Goal: Complete application form

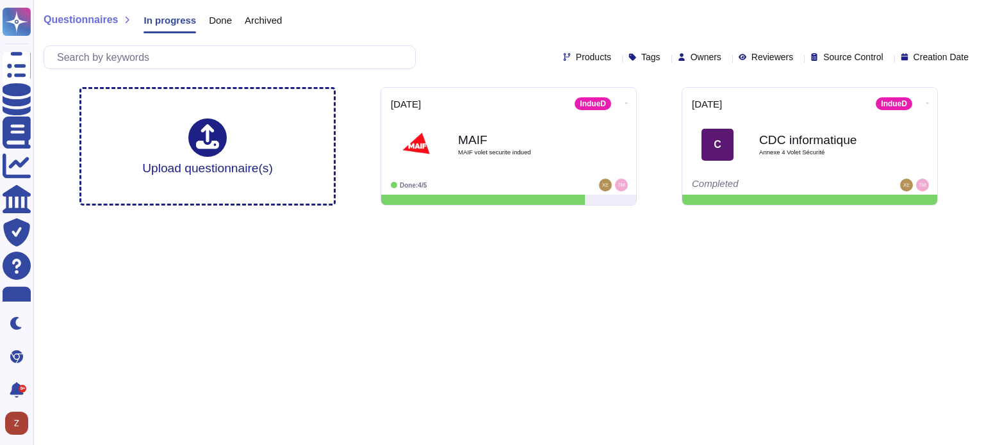
click at [254, 15] on span "Archived" at bounding box center [263, 20] width 37 height 10
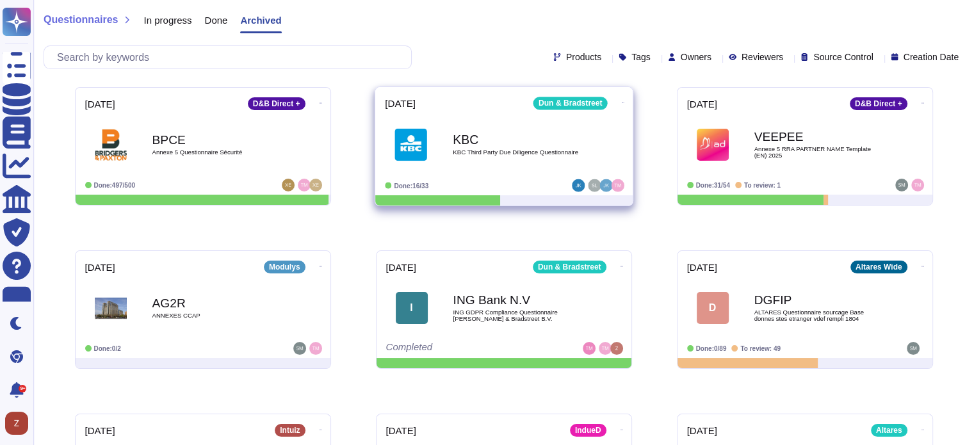
click at [466, 136] on b "KBC" at bounding box center [517, 139] width 129 height 12
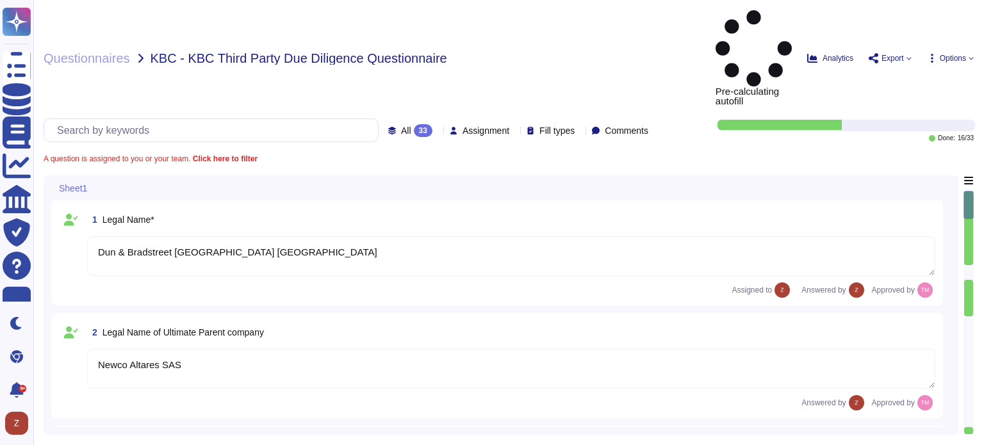
type textarea "Dun & Bradstreet [GEOGRAPHIC_DATA] [GEOGRAPHIC_DATA]"
type textarea "Newco Altares SAS"
type textarea "[GEOGRAPHIC_DATA], [STREET_ADDRESS]"
type textarea "NV/[GEOGRAPHIC_DATA]"
type textarea "[PERSON_NAME], [PERSON_NAME][EMAIL_ADDRESS][DOMAIN_NAME]"
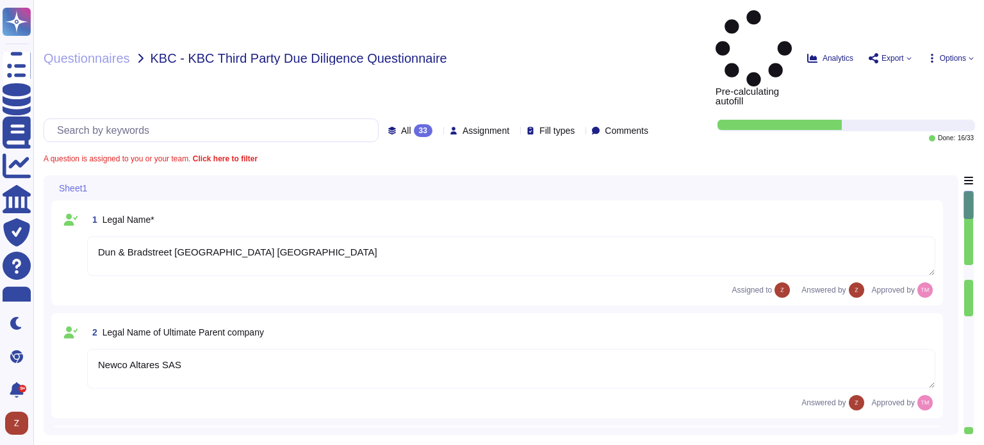
type textarea "Enterpise Sales Executive Care"
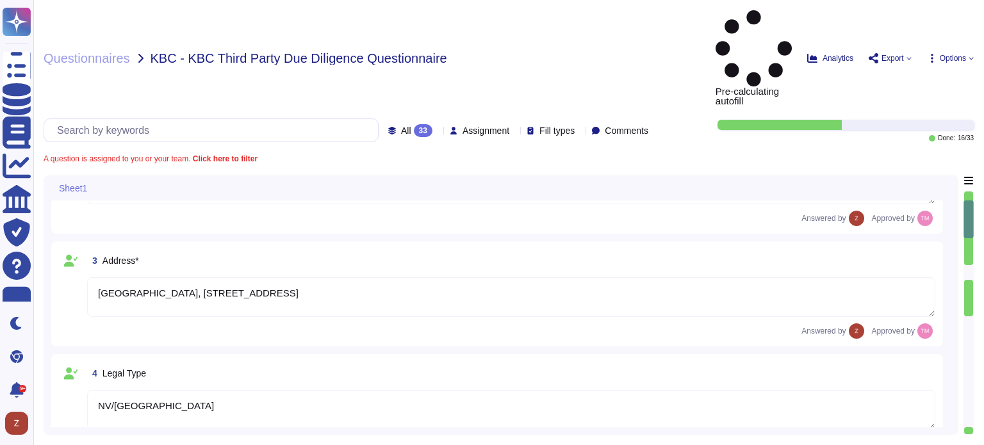
scroll to position [213, 0]
type textarea "[DOMAIN_NAME]"
type textarea "[GEOGRAPHIC_DATA]"
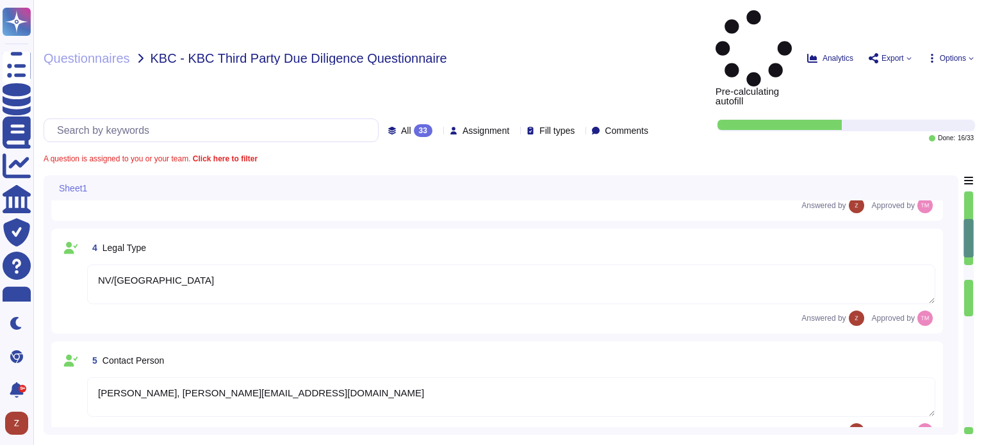
type textarea "BE0401.847.046"
type textarea "894500BO6INDBTHMK191"
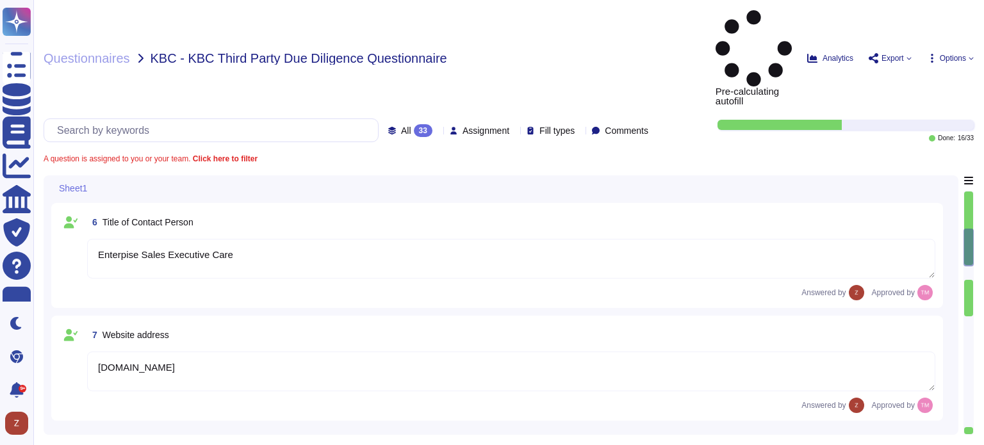
type textarea "Not available yet for 2024, however we attach the financial statement of 2023."
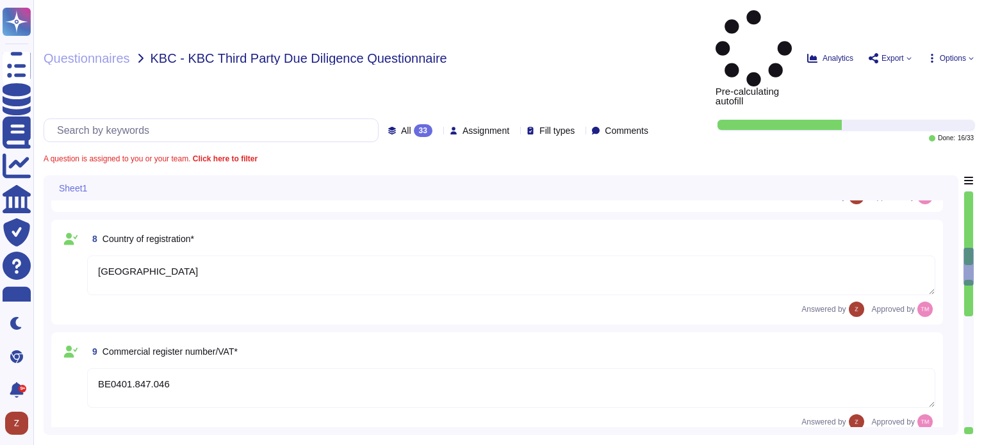
type textarea "Yes, we have appropriate technical and organizational measures implemented to p…"
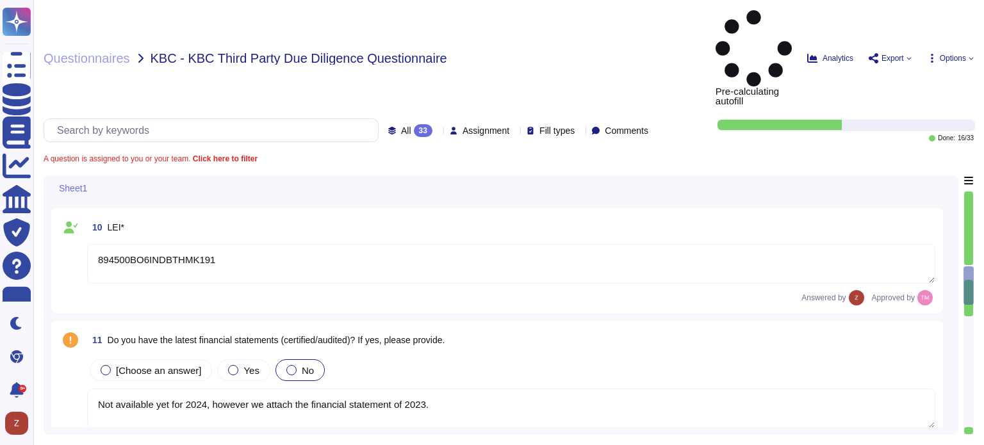
type textarea "Data Protection Authority (GBA)"
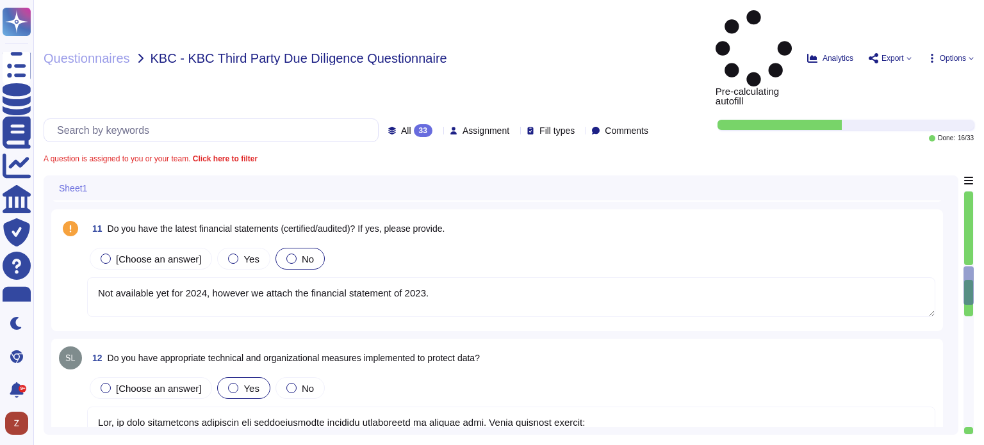
scroll to position [1067, 0]
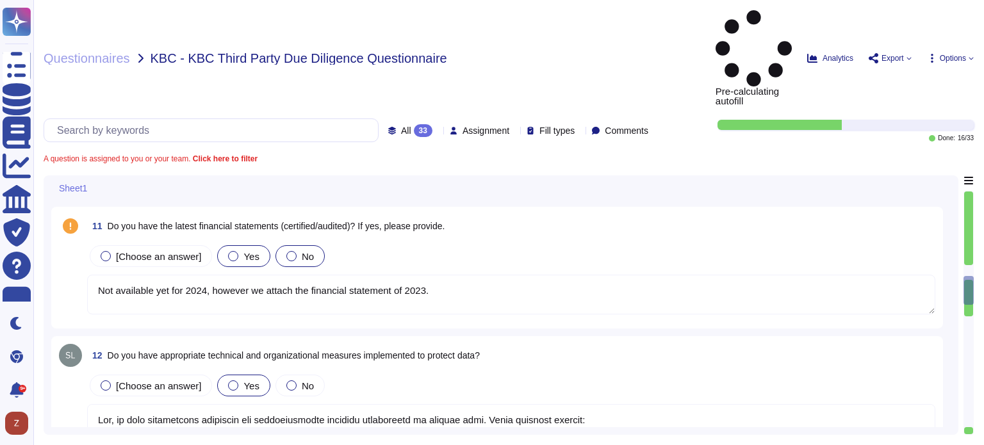
click at [233, 251] on div at bounding box center [233, 256] width 10 height 10
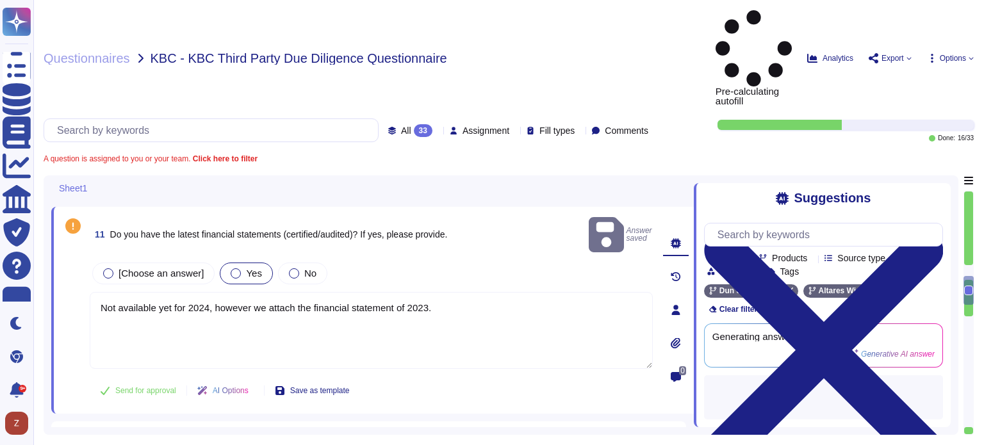
drag, startPoint x: 453, startPoint y: 215, endPoint x: 62, endPoint y: 207, distance: 390.9
click at [62, 215] on div "11 Do you have the latest financial statements (certified/audited)? If yes, ple…" at bounding box center [356, 311] width 591 height 192
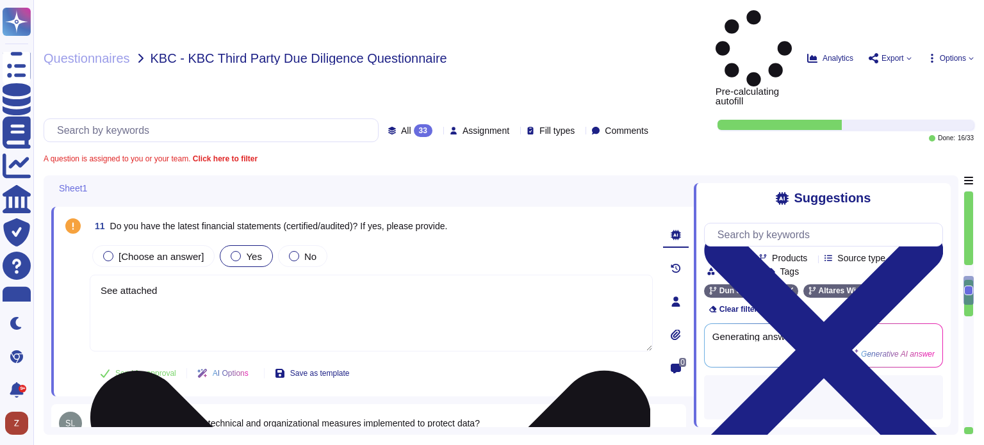
type textarea "See attached"
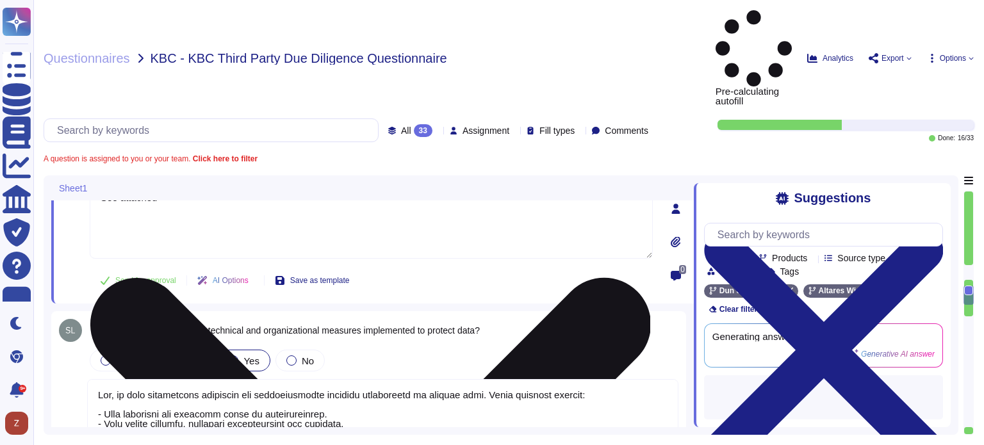
scroll to position [1174, 0]
type textarea "Data Protection Authority (GBA)"
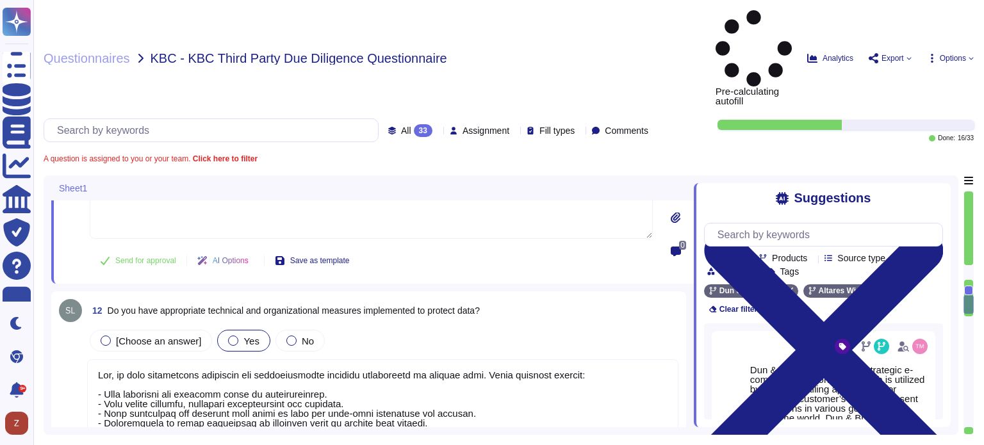
type textarea "See attached"
type textarea "N/A, we do not hold any regulatory licenses"
type textarea "N/A"
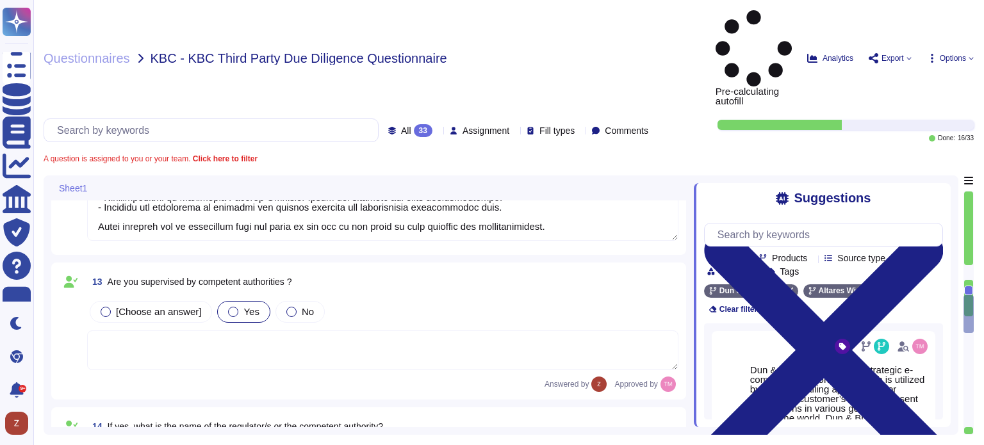
type textarea "We are not directly subject to DORA, however, since our financial customers are…"
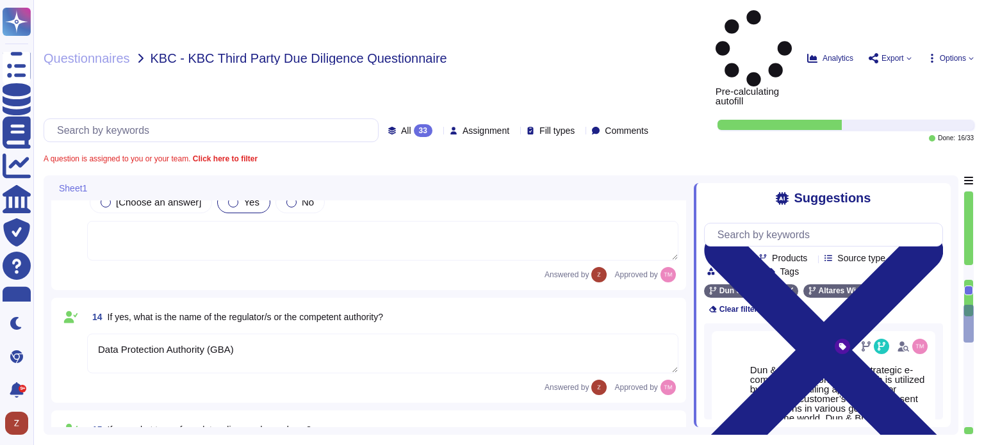
type textarea "Yes, we have appropriate and sufficient capabilities in terms of premises to ex…"
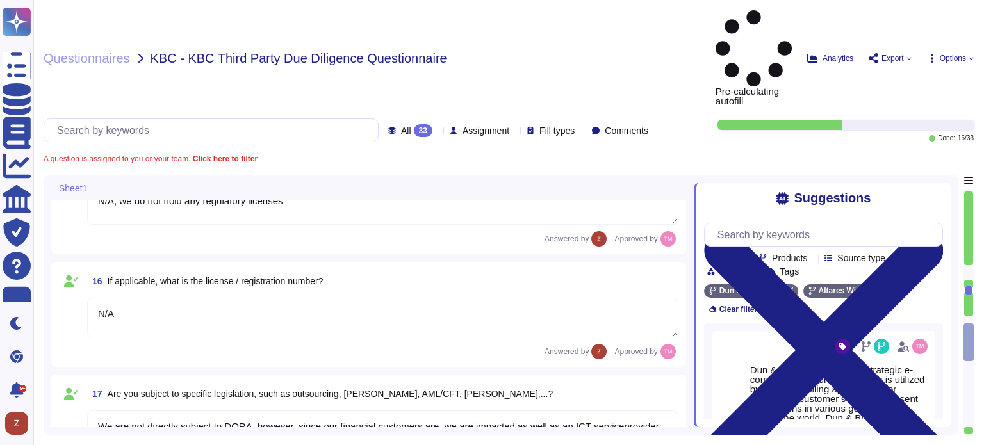
type textarea "Yes, we have the necessary expertise to execute the outsourced activities accor…"
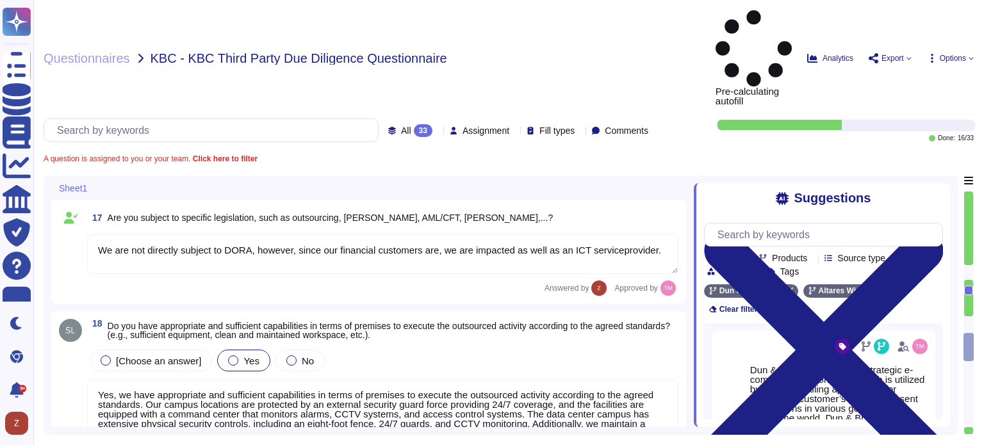
scroll to position [2028, 0]
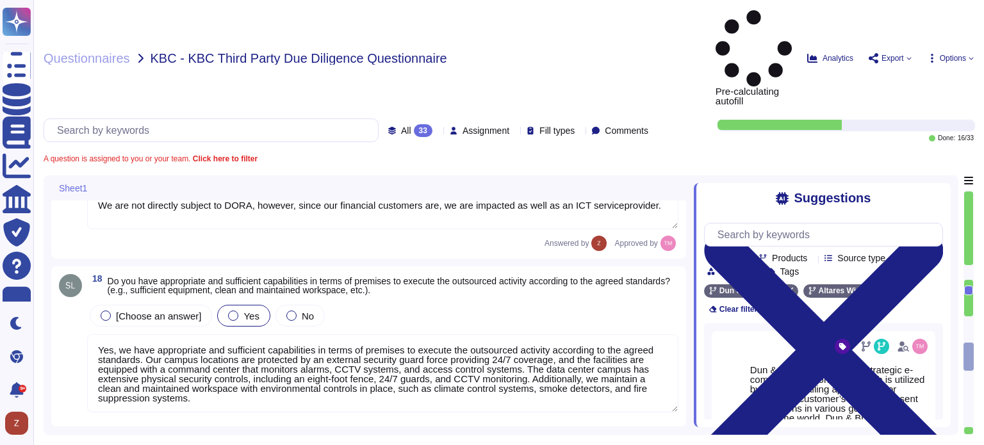
type textarea "Yes, we have a satisfactory physical security system in place for our premises,…"
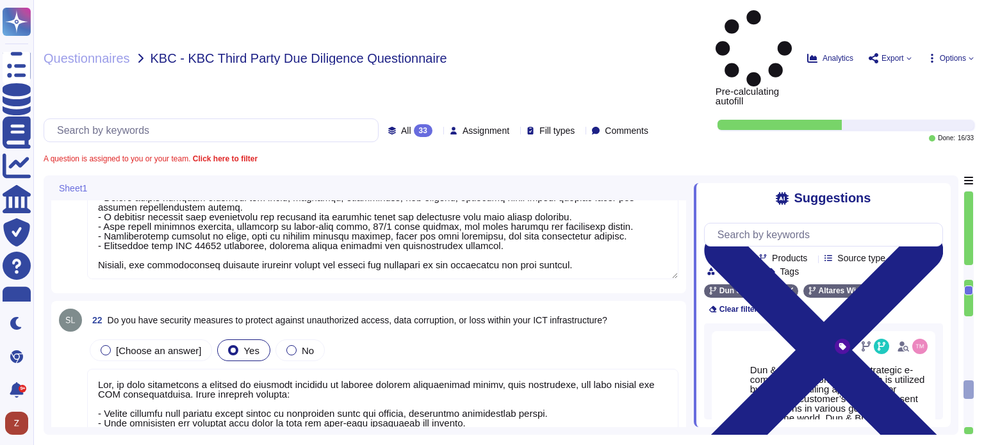
type textarea "Yes, we have implemented a variety of security measures to protect against unau…"
type textarea "Yes, D&B has deployed a comprehensive risk management process that includes est…"
type textarea "Yes, D&B's Risk Management Program includes various methods to manage risks, wh…"
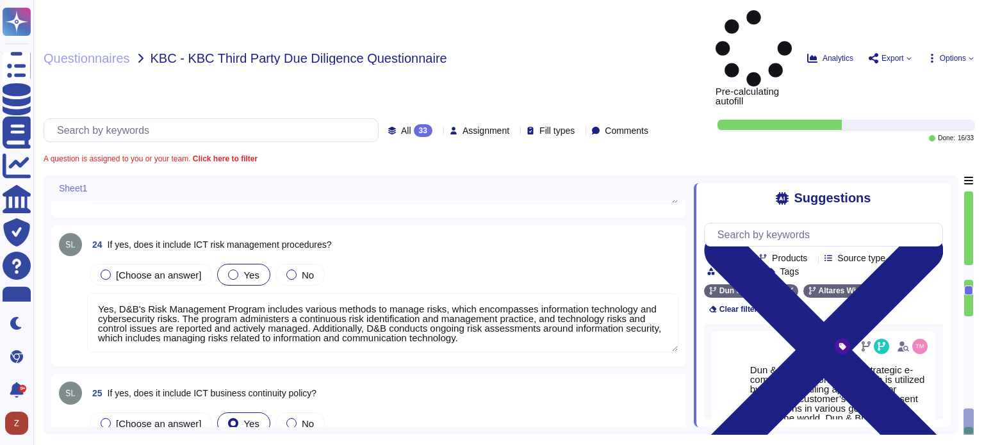
type textarea "Yes, the business continuity plan includes an Information Security (IS) backup …"
type textarea "Yes, the procedures for handling information and assets include the development…"
type textarea "Lor, ip dolo s ametconsectet adipisci elitsedd eiusmod te incid utl etdolore MA…"
type textarea "Yes, we have a formal change management process that includes clearly identifie…"
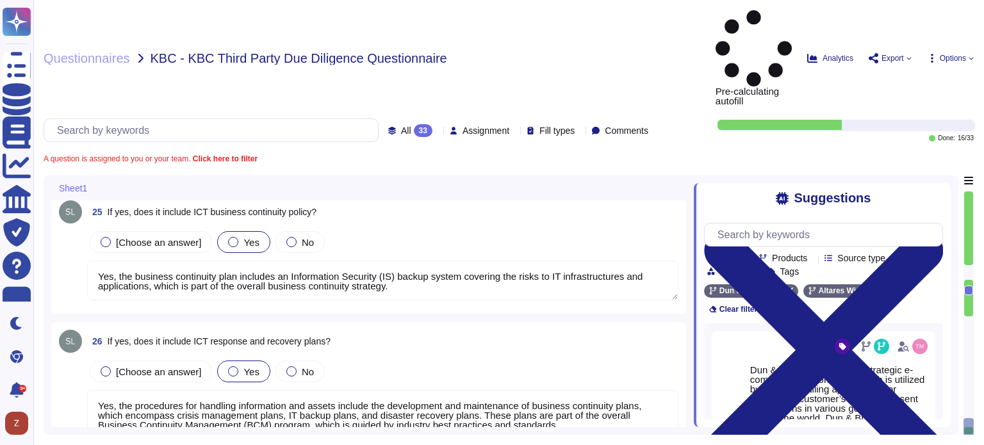
type textarea "Yes, we perform testing of ICT systems, infrastructure, and controls. There are…"
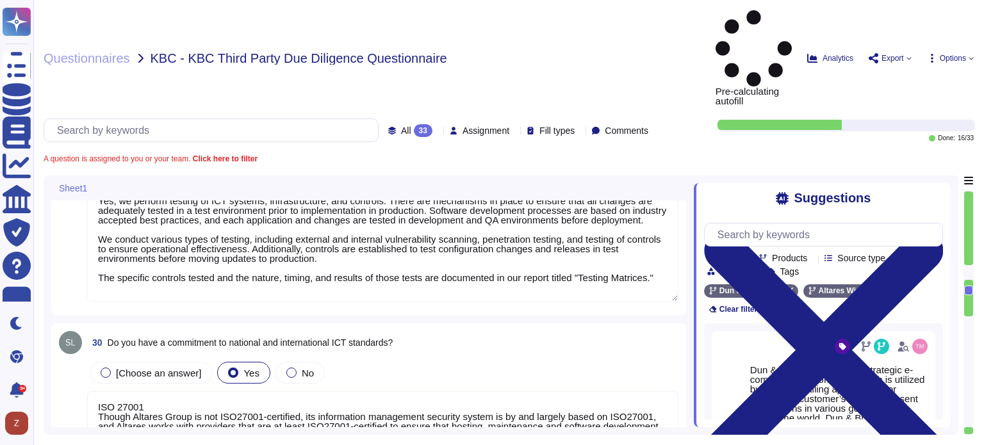
type textarea "ISO 27001 Though Altares Group is not ISO27001-certified, its information manag…"
type textarea "Yes, our ICT risk management approach is designed to ensure the availability, a…"
type textarea "Lor ipsumdolors amet con adipi el seddoei te inc utlabo etdolore ma ali enimadm…"
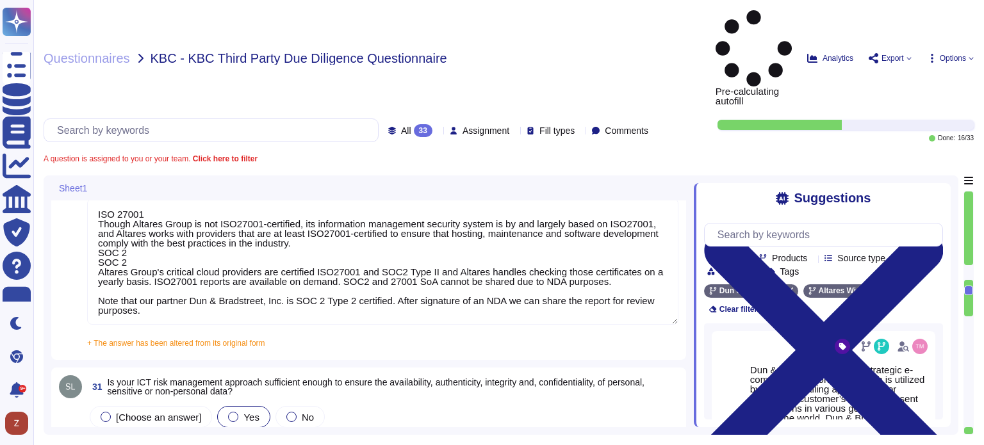
scroll to position [4644, 0]
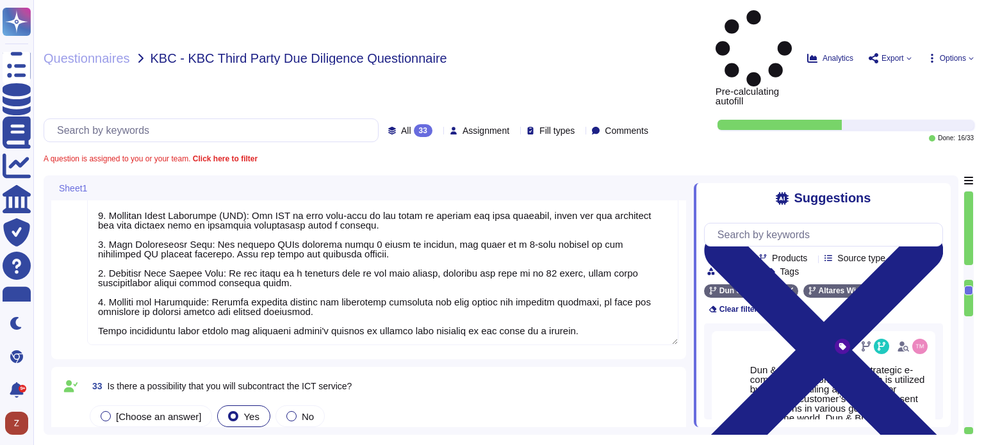
type textarea "Please note that the services KBC has contracted are for the majority solutions…"
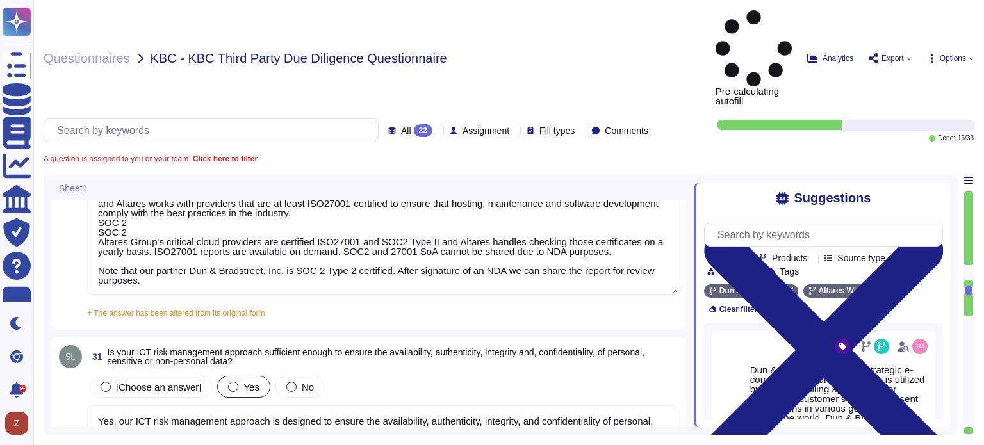
type textarea "Yes, we perform testing of ICT systems, infrastructure, and controls. There are…"
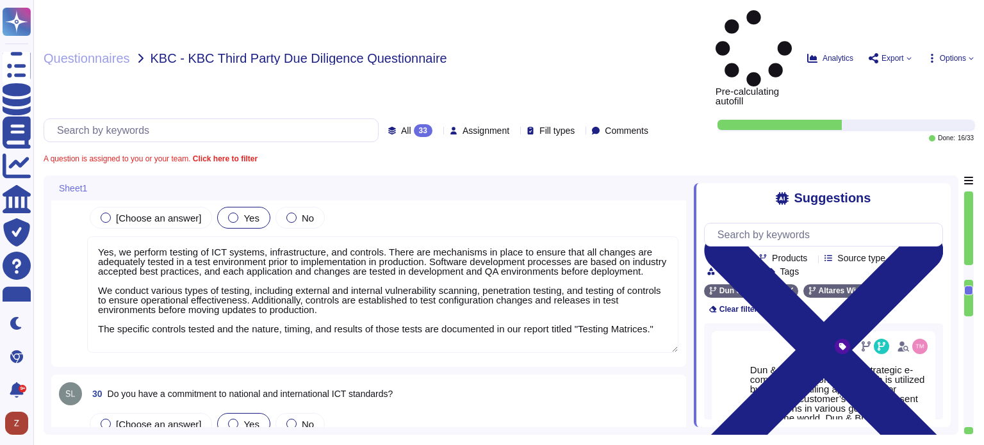
type textarea "Lor, ip dolo s ametconsectet adipisci elitsedd eiusmod te incid utl etdolore MA…"
type textarea "Yes, we have a formal change management process that includes clearly identifie…"
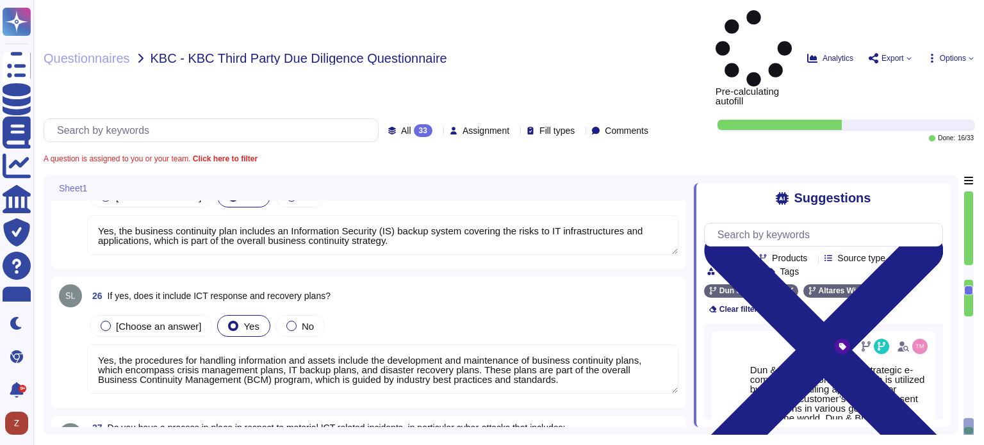
type textarea "Yes, D&B has deployed a comprehensive risk management process that includes est…"
type textarea "Yes, D&B's Risk Management Program includes various methods to manage risks, wh…"
type textarea "Yes, the business continuity plan includes an Information Security (IS) backup …"
type textarea "Yes, the procedures for handling information and assets include the development…"
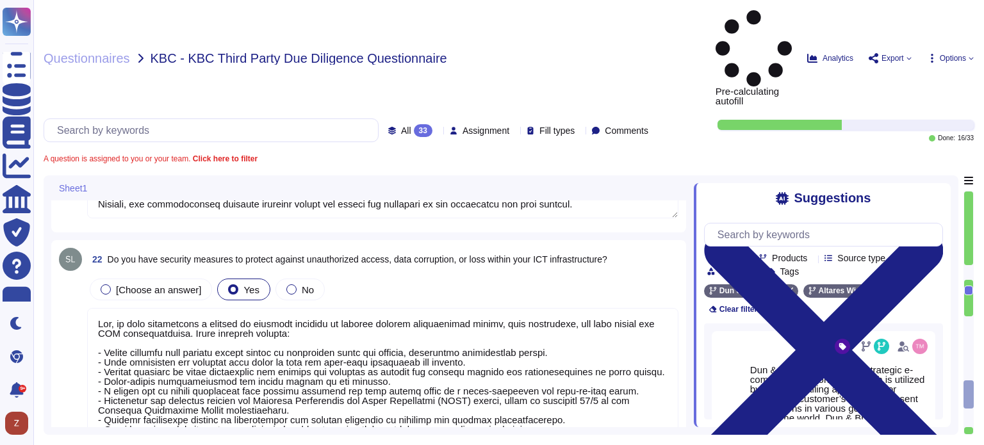
type textarea "Yes, we have the necessary expertise to execute the outsourced activities accor…"
type textarea "Yes, we have a satisfactory physical security system in place for our premises,…"
type textarea "Yes, we have implemented a variety of security measures to protect against unau…"
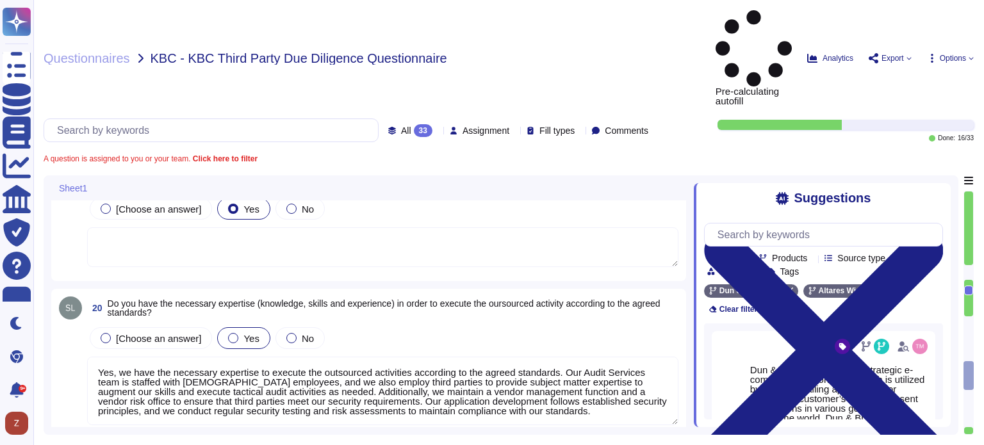
type textarea "N/A"
type textarea "We are not directly subject to DORA, however, since our financial customers are…"
type textarea "Yes, we have appropriate and sufficient capabilities in terms of premises to ex…"
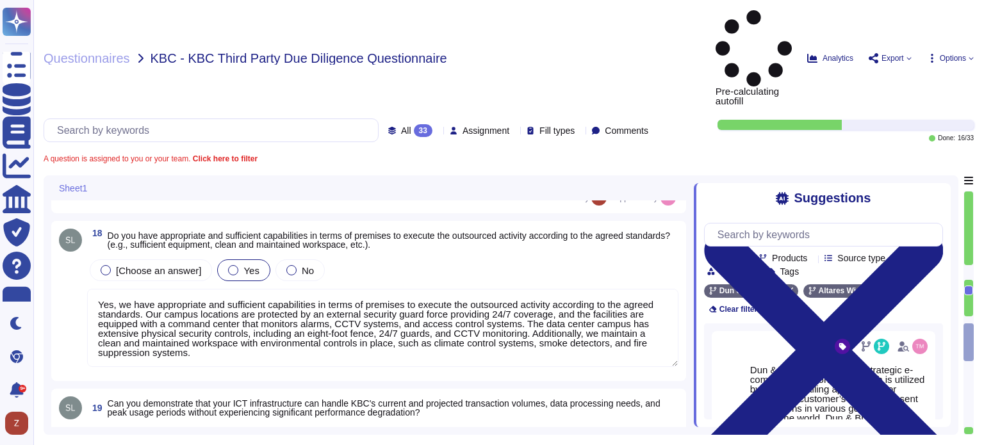
type textarea "Data Protection Authority (GBA)"
type textarea "N/A, we do not hold any regulatory licenses"
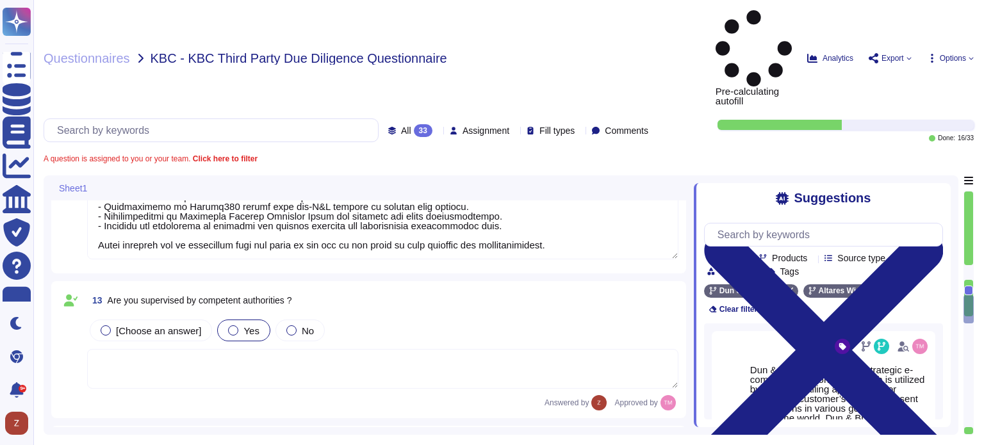
type textarea "See attached"
type textarea "Yes, we have appropriate technical and organizational measures implemented to p…"
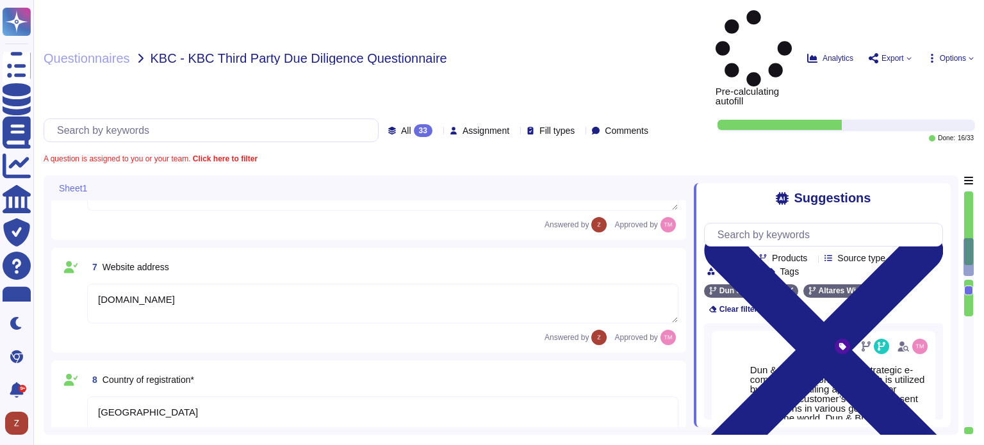
type textarea "NV/[GEOGRAPHIC_DATA]"
type textarea "[PERSON_NAME], [PERSON_NAME][EMAIL_ADDRESS][DOMAIN_NAME]"
type textarea "Enterpise Sales Executive Care"
type textarea "[DOMAIN_NAME]"
type textarea "[GEOGRAPHIC_DATA]"
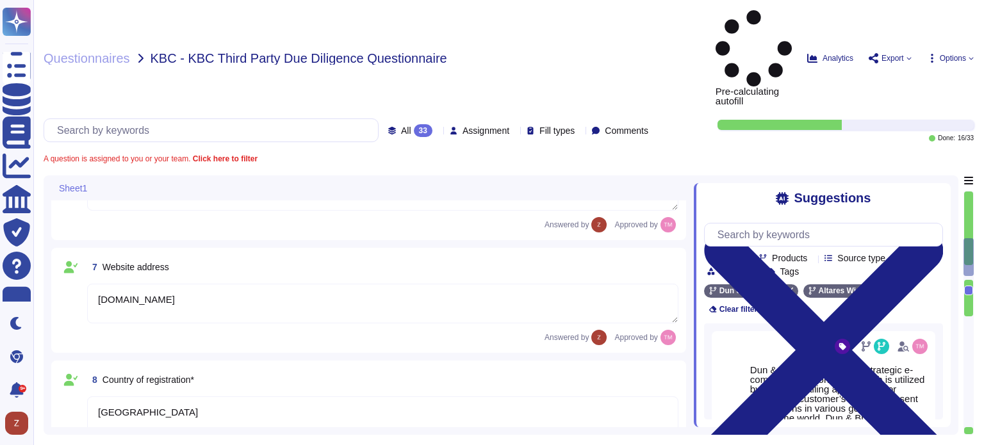
type textarea "BE0401.847.046"
type textarea "894500BO6INDBTHMK191"
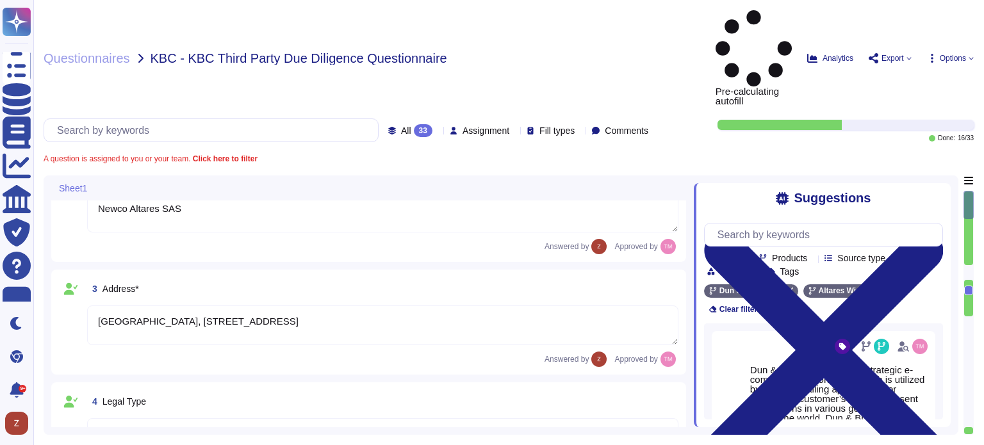
scroll to position [0, 0]
type textarea "Dun & Bradstreet [GEOGRAPHIC_DATA] [GEOGRAPHIC_DATA]"
type textarea "Newco Altares SAS"
type textarea "[GEOGRAPHIC_DATA], [STREET_ADDRESS]"
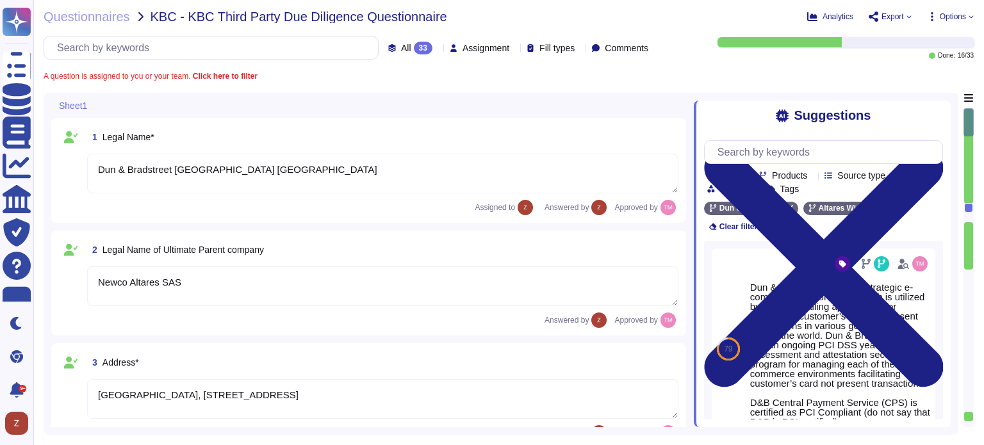
click at [272, 177] on textarea "Dun & Bradstreet [GEOGRAPHIC_DATA] [GEOGRAPHIC_DATA]" at bounding box center [382, 174] width 591 height 40
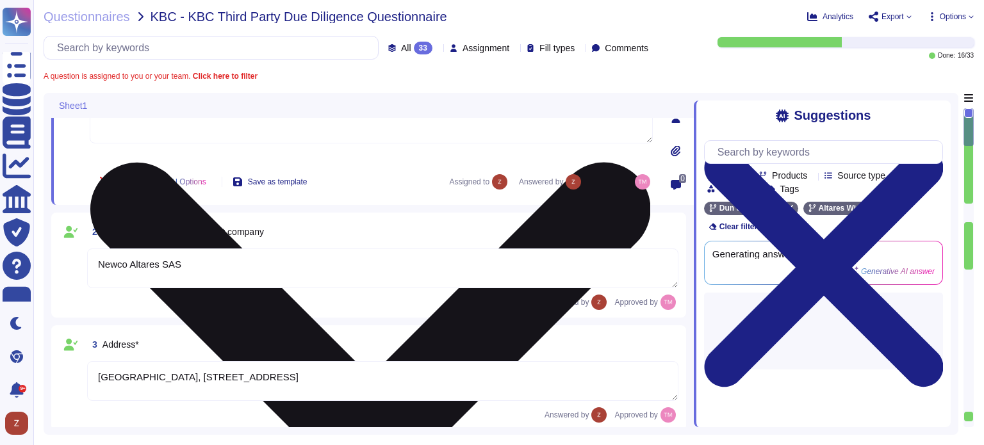
scroll to position [106, 0]
type textarea "Enterpise Sales Executive Care"
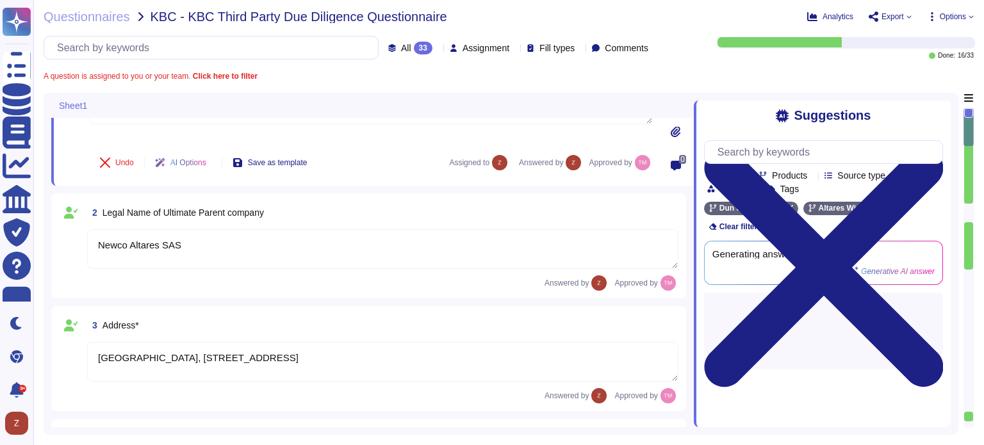
click at [231, 256] on textarea "Newco Altares SAS" at bounding box center [382, 249] width 591 height 40
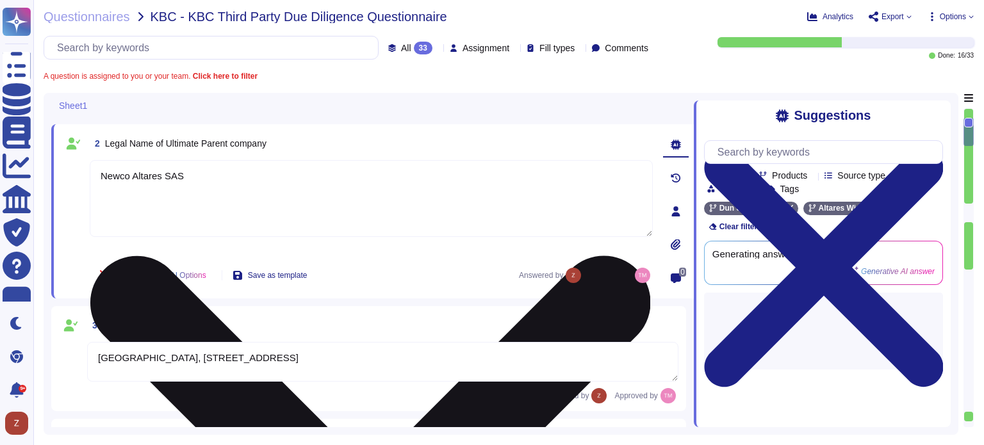
type textarea "[DOMAIN_NAME]"
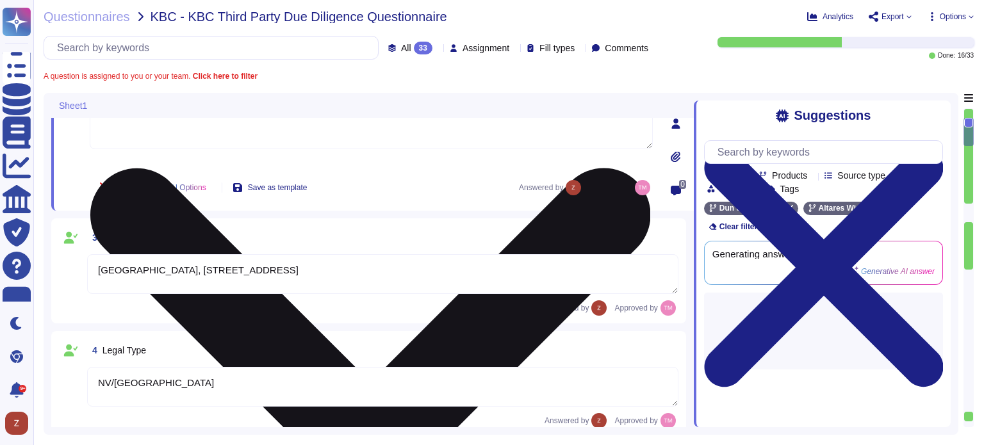
scroll to position [213, 0]
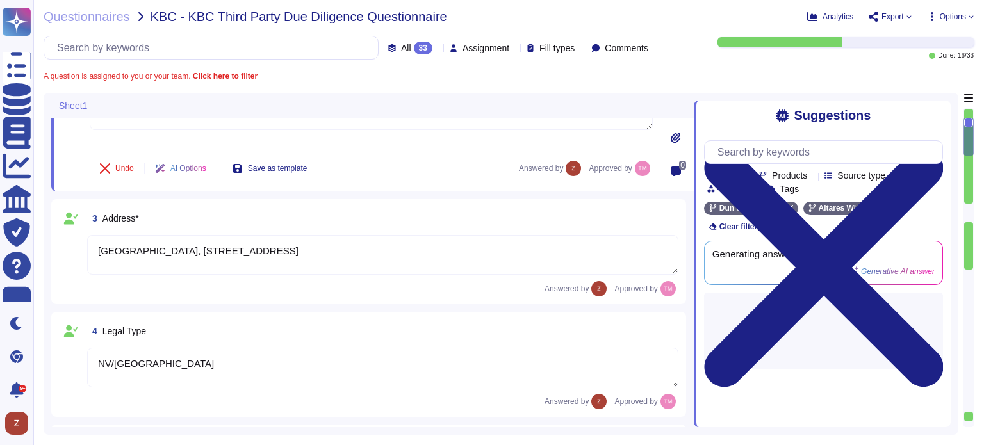
click at [372, 253] on textarea "[GEOGRAPHIC_DATA], [STREET_ADDRESS]" at bounding box center [382, 255] width 591 height 40
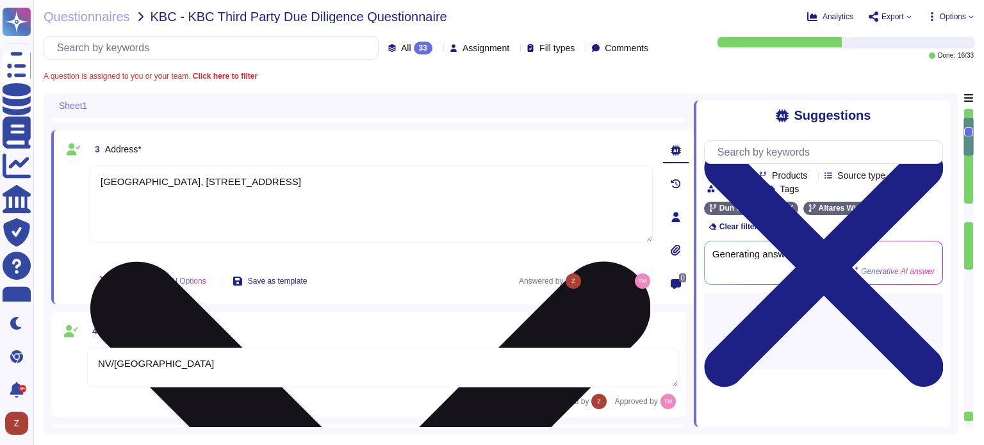
scroll to position [0, 0]
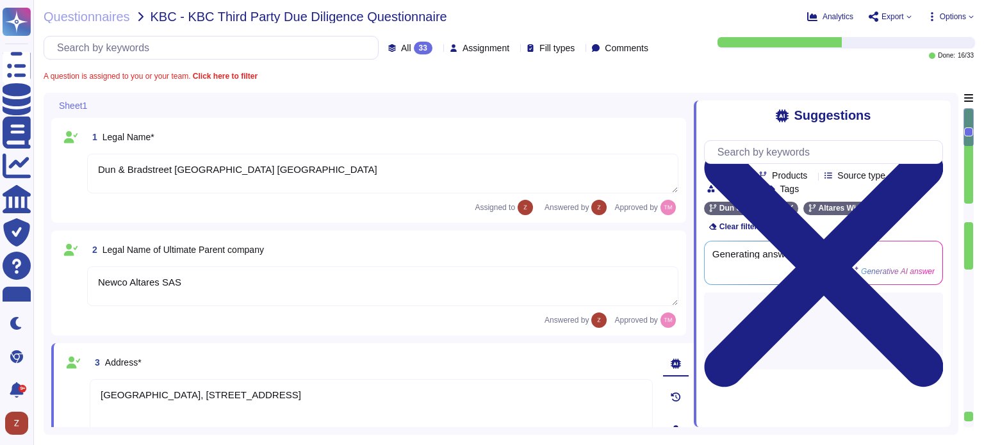
type textarea "Enterpise Sales Executive Care"
type textarea "[DOMAIN_NAME]"
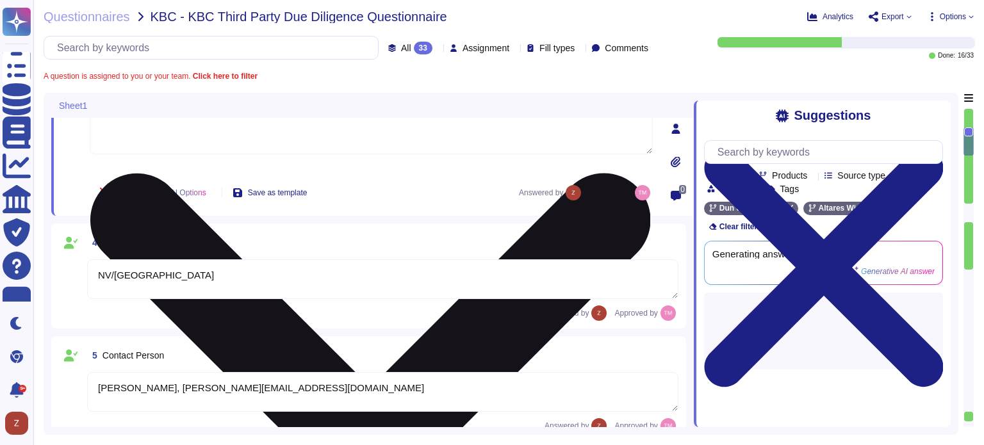
type textarea "[GEOGRAPHIC_DATA]"
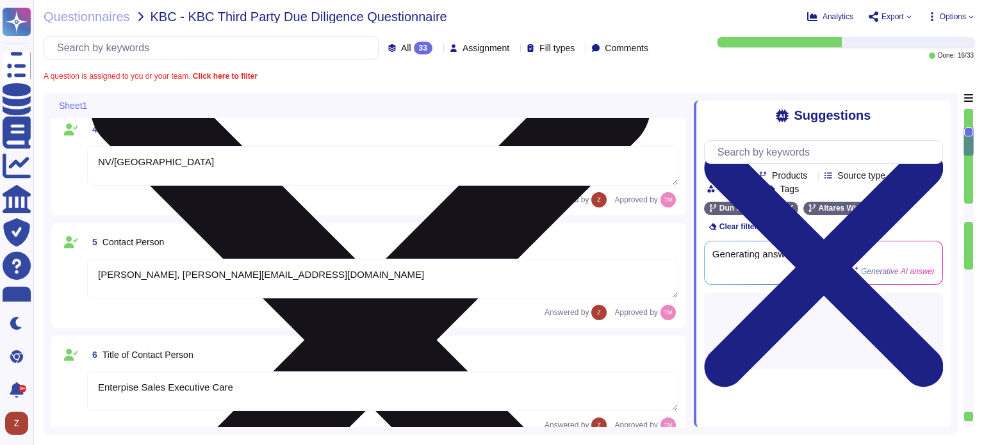
scroll to position [427, 0]
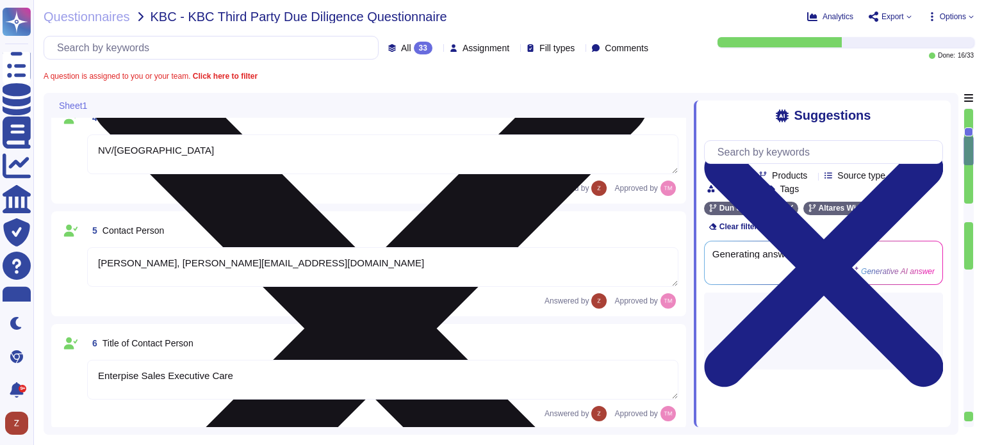
type textarea "BE0401.847.046"
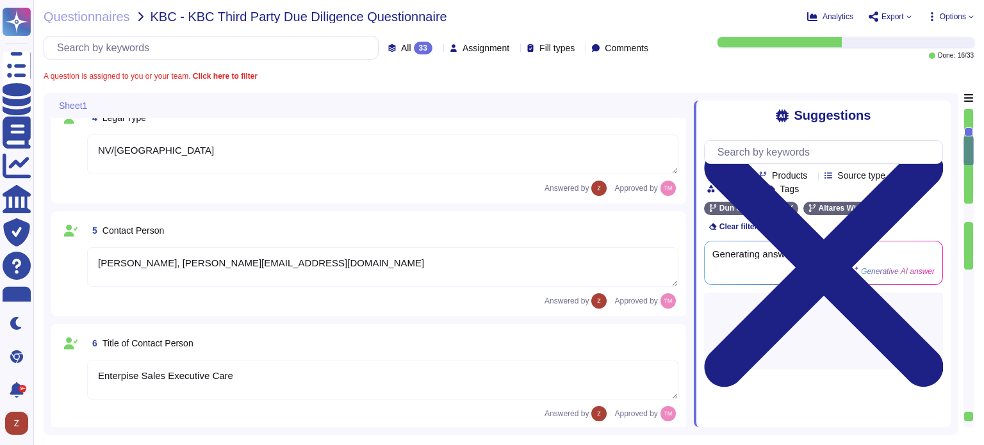
click at [300, 145] on textarea "NV/[GEOGRAPHIC_DATA]" at bounding box center [382, 155] width 591 height 40
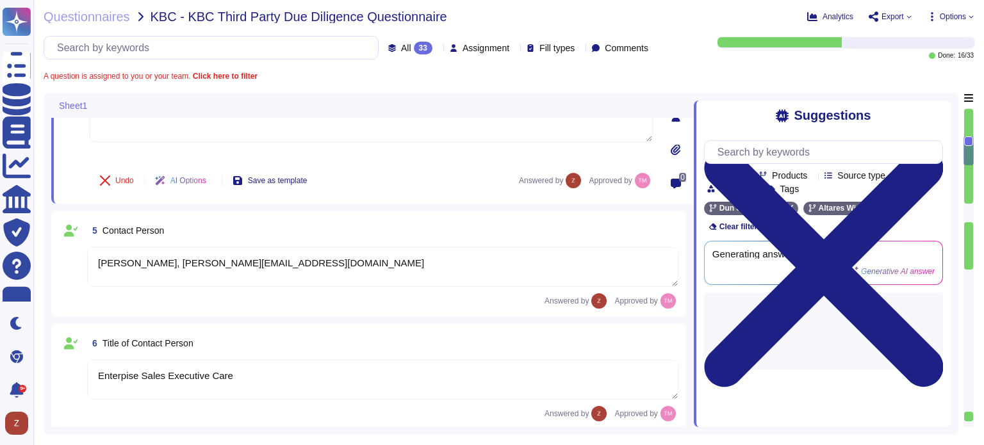
click at [315, 259] on textarea "[PERSON_NAME], [PERSON_NAME][EMAIL_ADDRESS][DOMAIN_NAME]" at bounding box center [382, 267] width 591 height 40
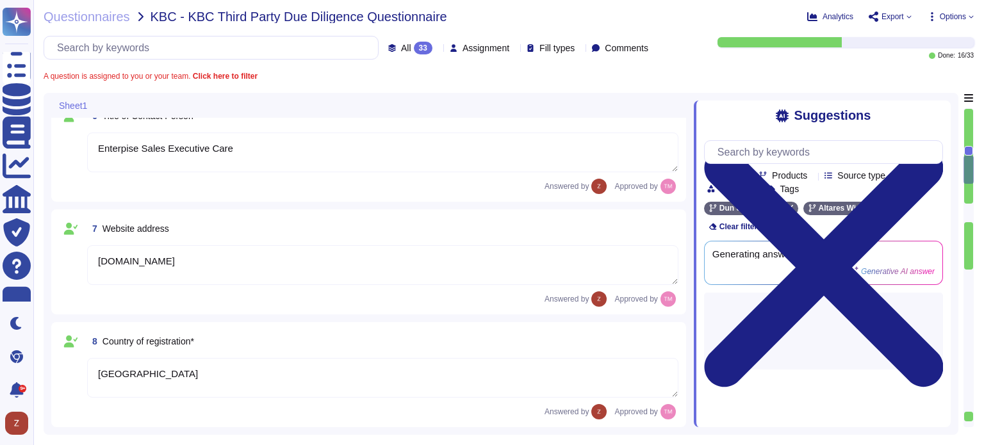
scroll to position [641, 0]
type textarea "894500BO6INDBTHMK191"
type textarea "See attached"
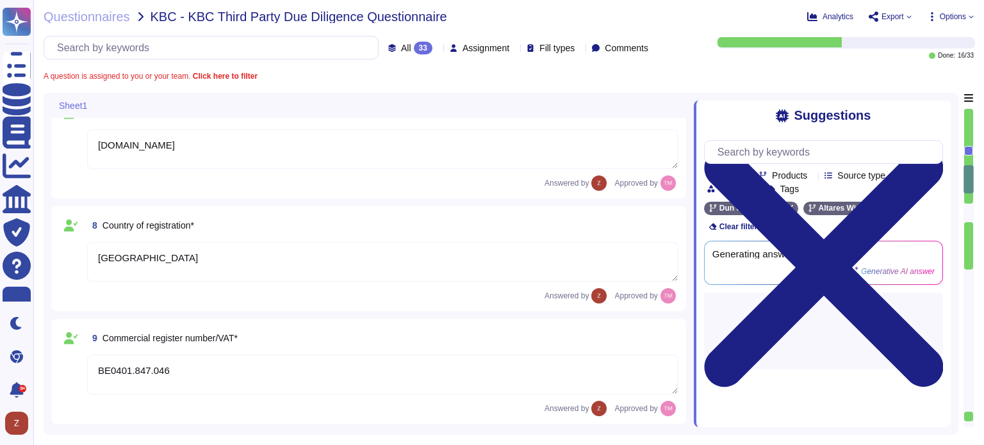
type textarea "Yes, we have appropriate technical and organizational measures implemented to p…"
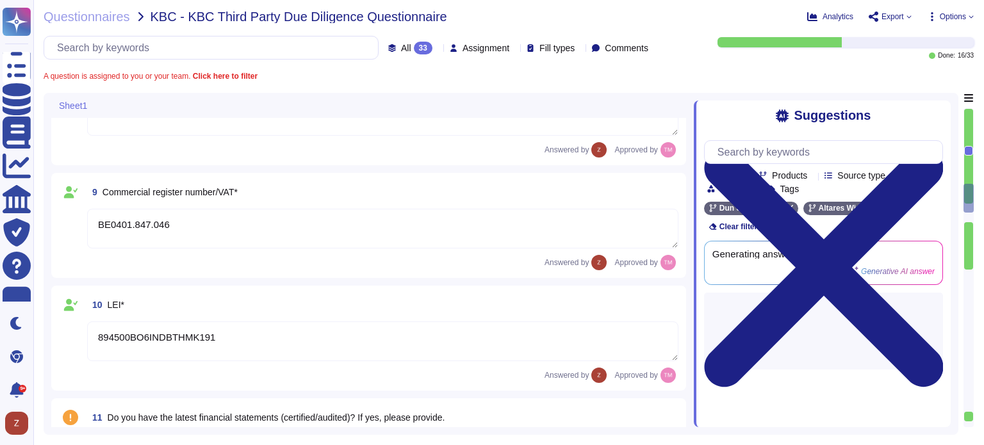
scroll to position [961, 0]
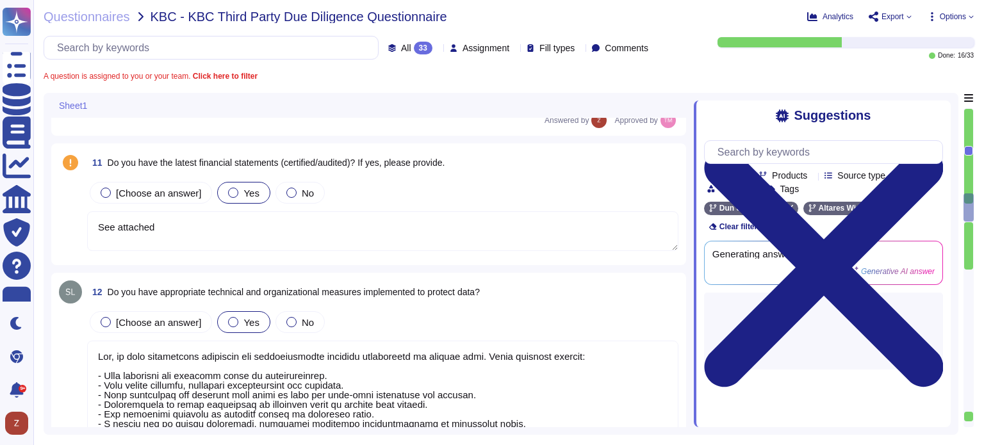
type textarea "Data Protection Authority (GBA)"
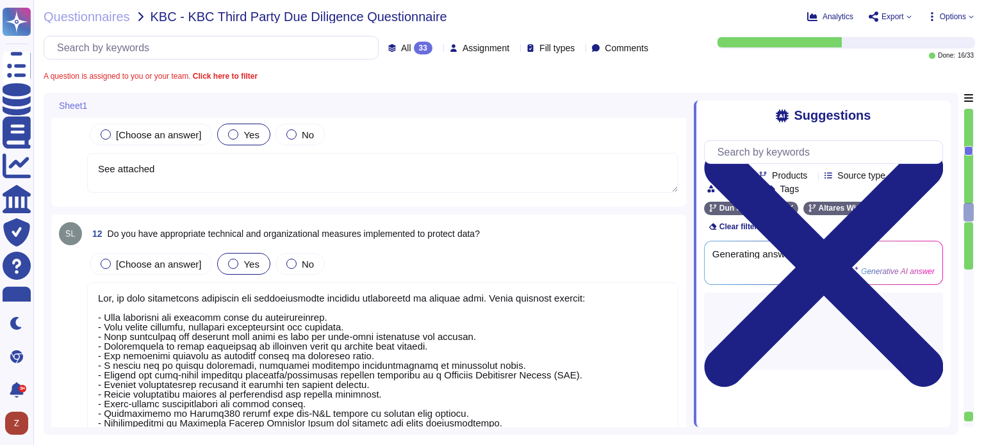
type textarea "N/A, we do not hold any regulatory licenses"
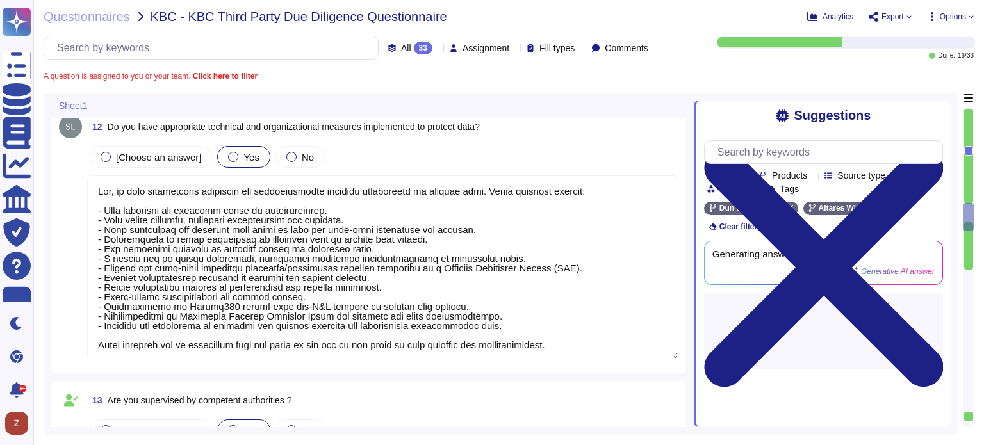
scroll to position [1, 0]
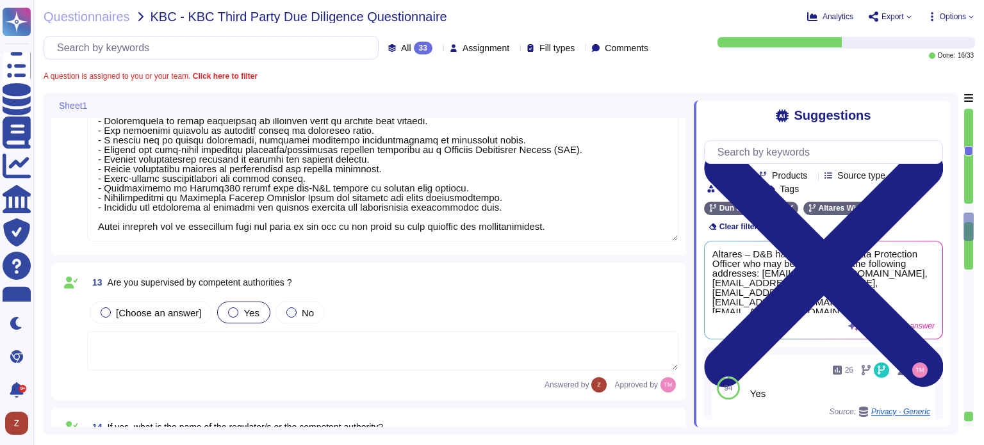
type textarea "N/A"
type textarea "We are not directly subject to DORA, however, since our financial customers are…"
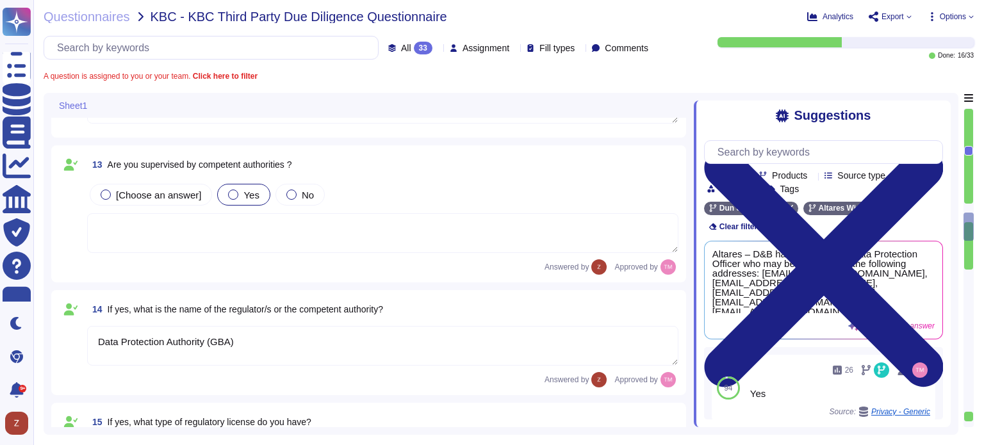
scroll to position [1495, 0]
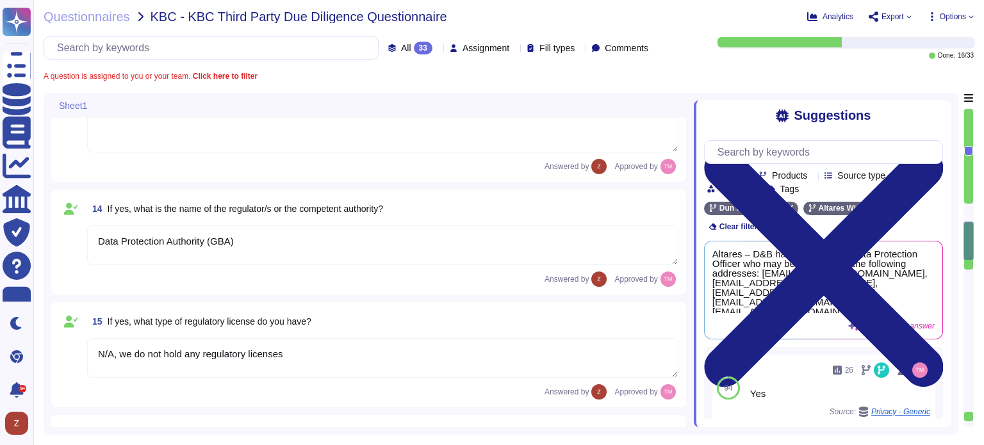
type textarea "Yes, we have appropriate and sufficient capabilities in terms of premises to ex…"
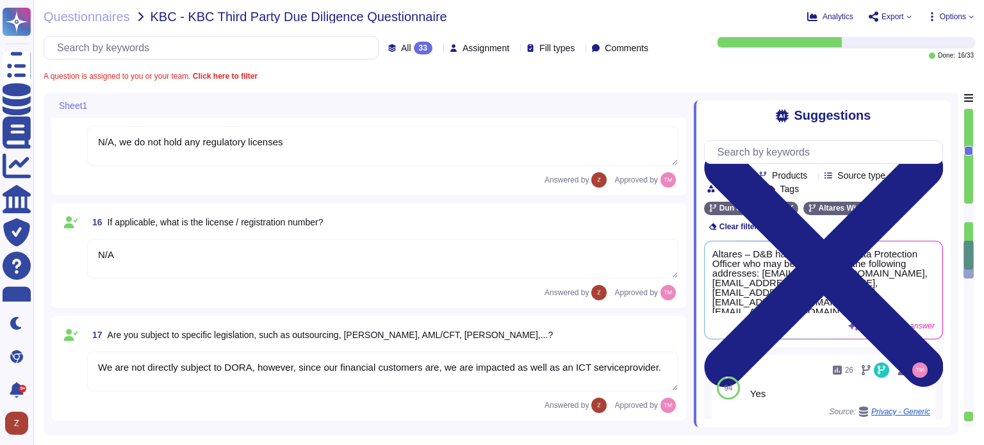
scroll to position [1815, 0]
type textarea "Yes, we have the necessary expertise to execute the outsourced activities accor…"
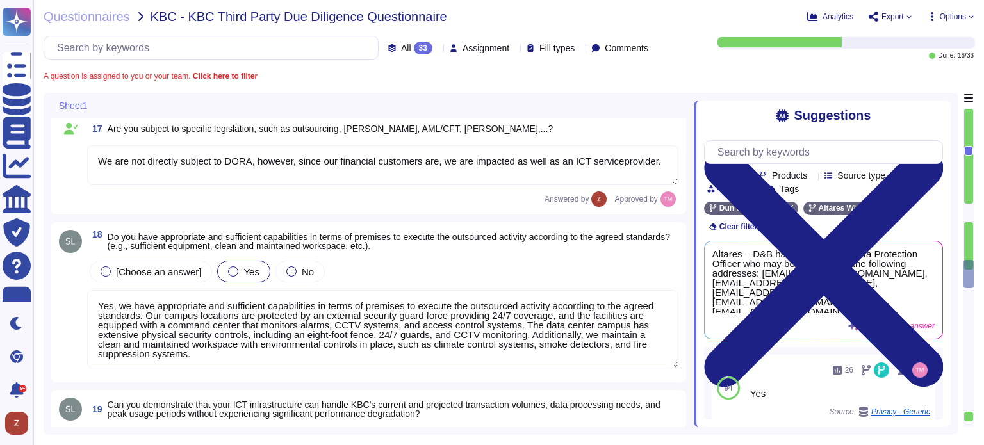
scroll to position [2028, 0]
type textarea "Yes, we have a satisfactory physical security system in place for our premises,…"
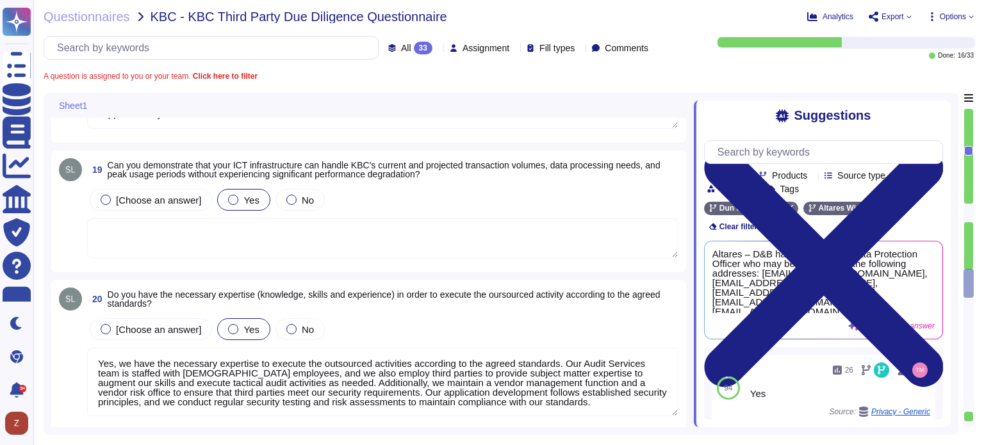
scroll to position [2242, 0]
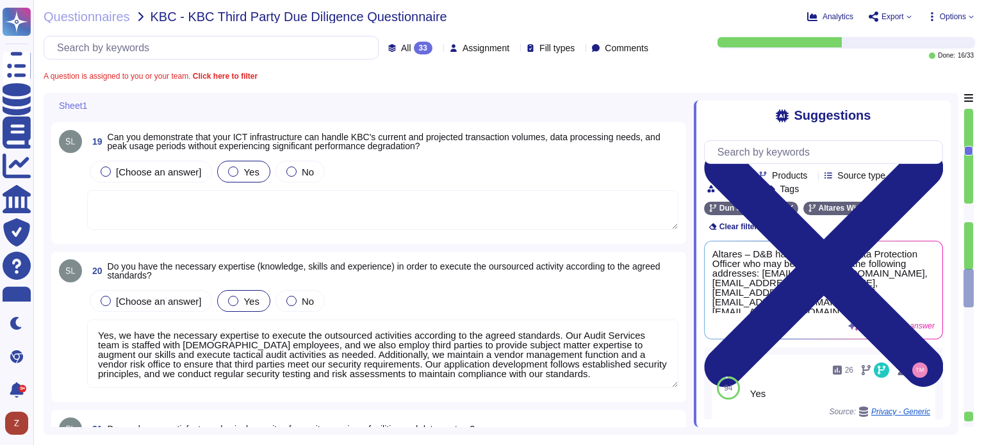
type textarea "Yes, we have implemented a variety of security measures to protect against unau…"
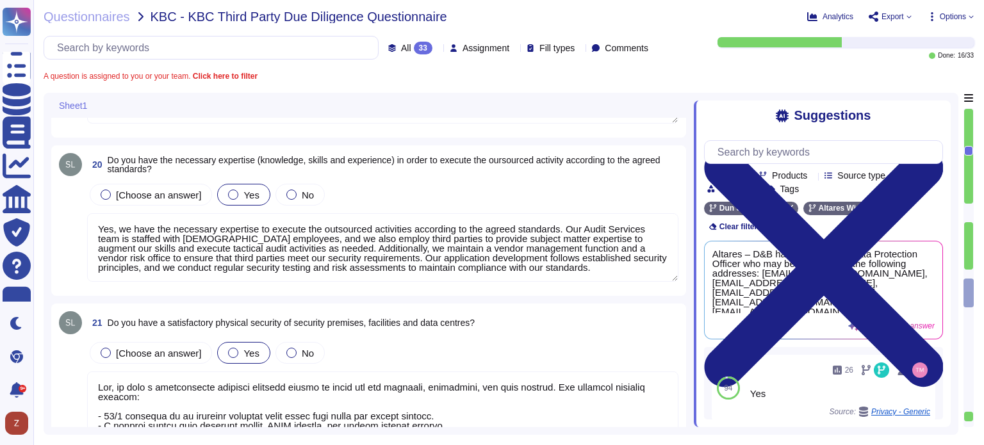
scroll to position [1, 0]
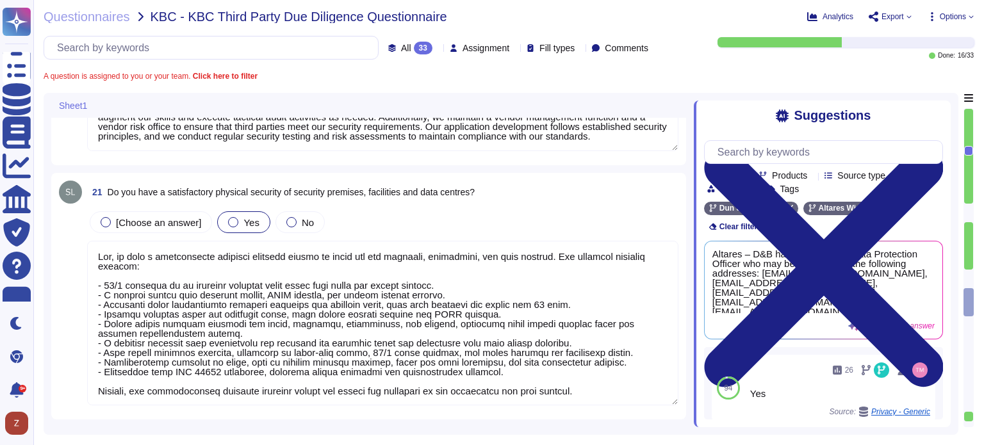
type textarea "Yes, D&B has deployed a comprehensive risk management process that includes est…"
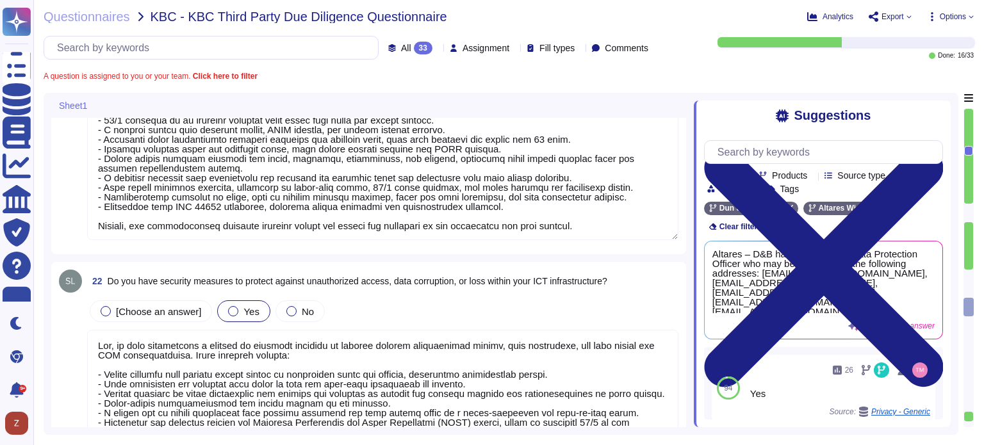
scroll to position [2669, 0]
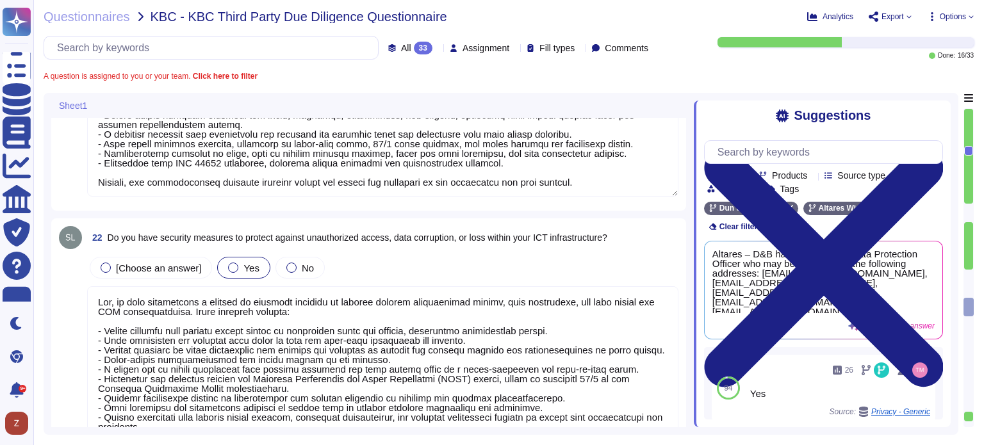
type textarea "Yes, D&B's Risk Management Program includes various methods to manage risks, wh…"
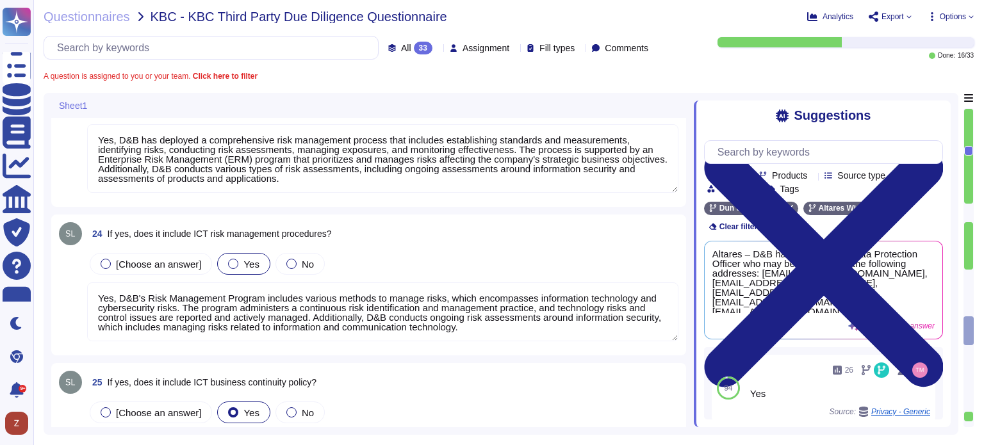
scroll to position [3096, 0]
type textarea "Yes, the business continuity plan includes an Information Security (IS) backup …"
type textarea "Yes, the procedures for handling information and assets include the development…"
type textarea "Lor, ip dolo s ametconsectet adipisci elitsedd eiusmod te incid utl etdolore MA…"
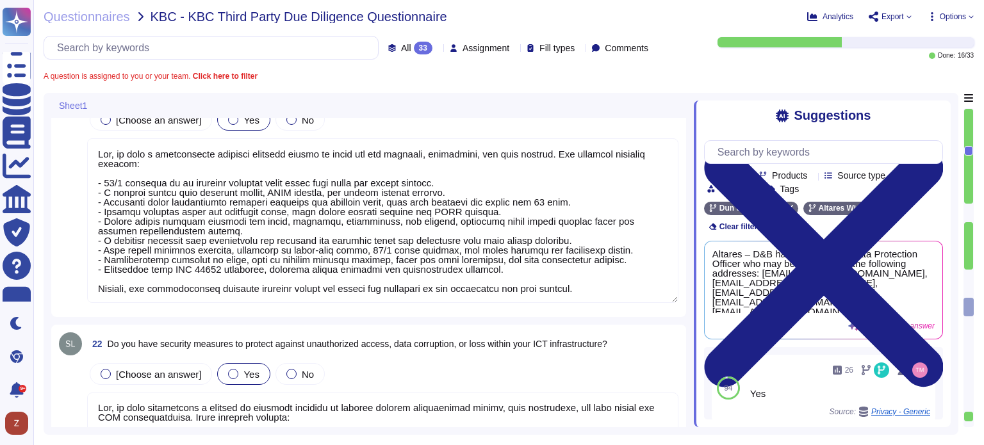
type textarea "Yes, we have the necessary expertise to execute the outsourced activities accor…"
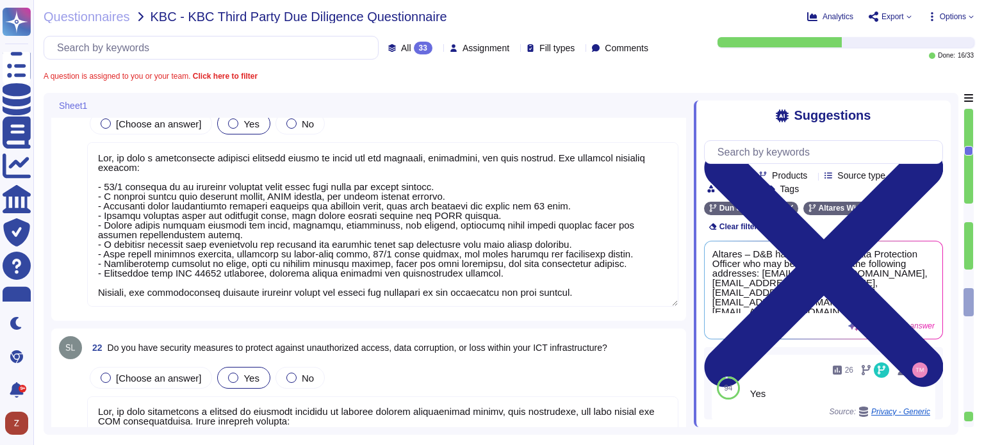
type textarea "Yes, we have appropriate and sufficient capabilities in terms of premises to ex…"
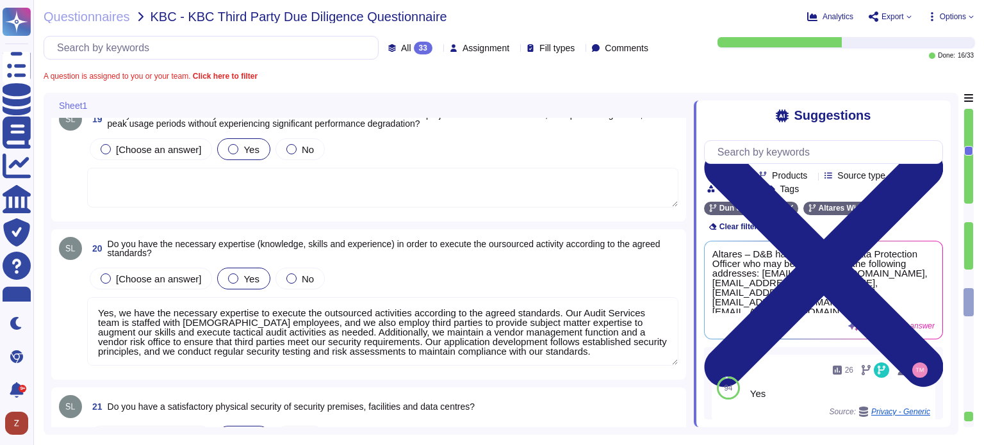
scroll to position [2028, 0]
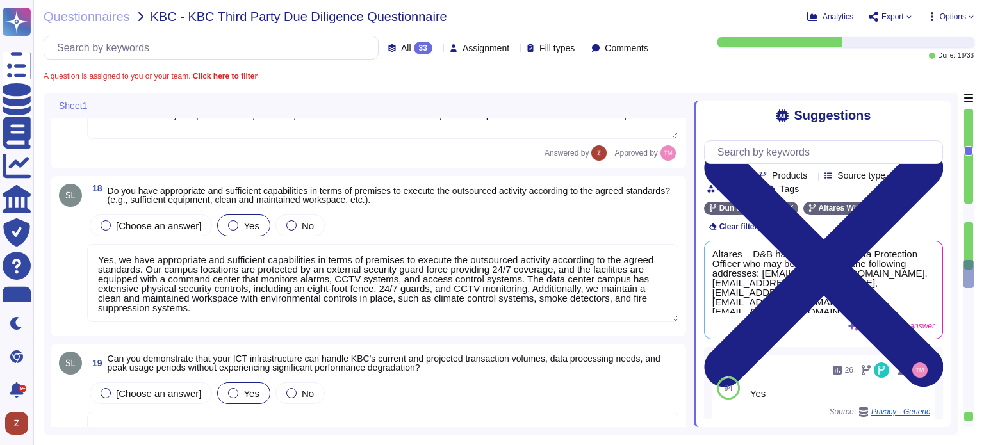
type textarea "N/A, we do not hold any regulatory licenses"
type textarea "N/A"
type textarea "We are not directly subject to DORA, however, since our financial customers are…"
click at [564, 287] on textarea "Yes, we have appropriate and sufficient capabilities in terms of premises to ex…" at bounding box center [382, 283] width 591 height 78
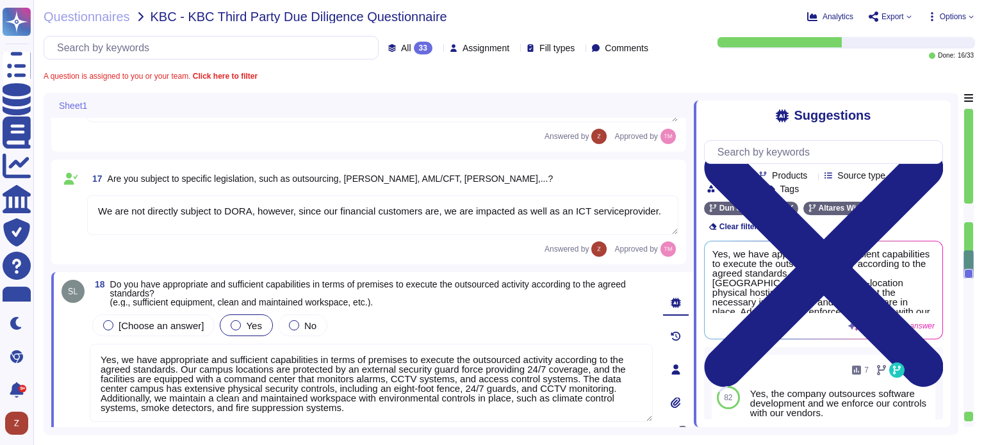
scroll to position [1922, 0]
type textarea "Data Protection Authority (GBA)"
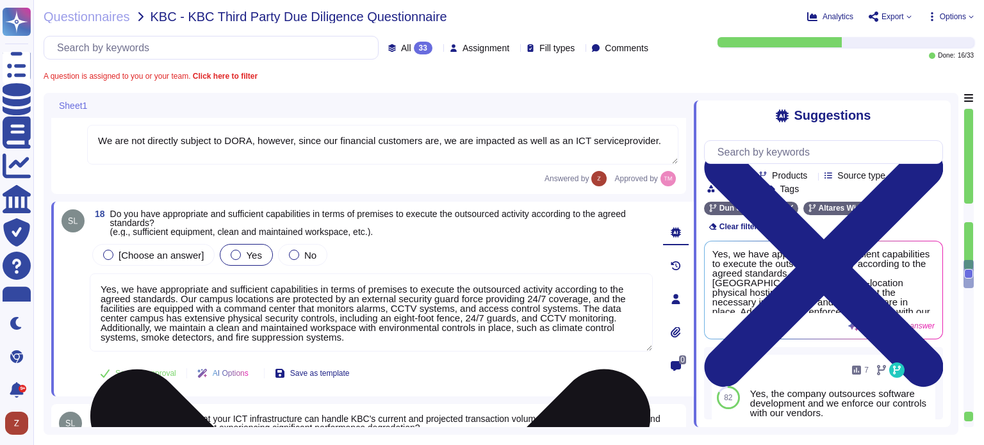
scroll to position [2028, 0]
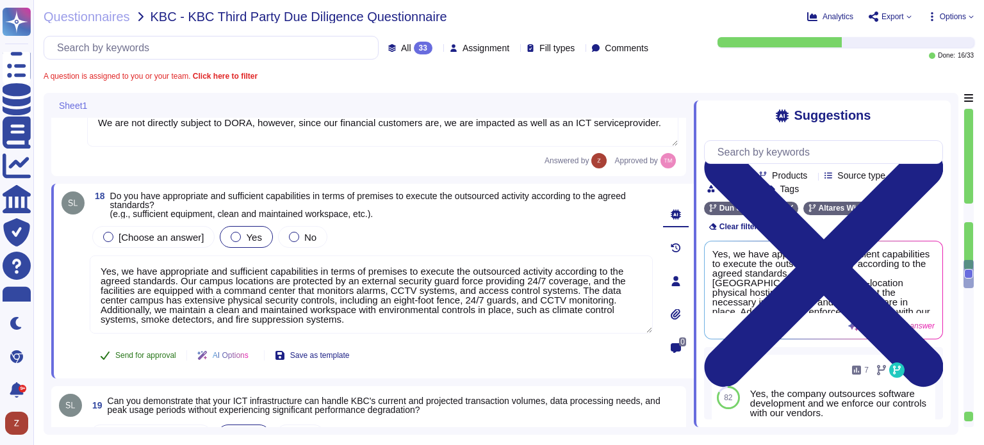
click at [156, 356] on span "Send for approval" at bounding box center [145, 356] width 61 height 8
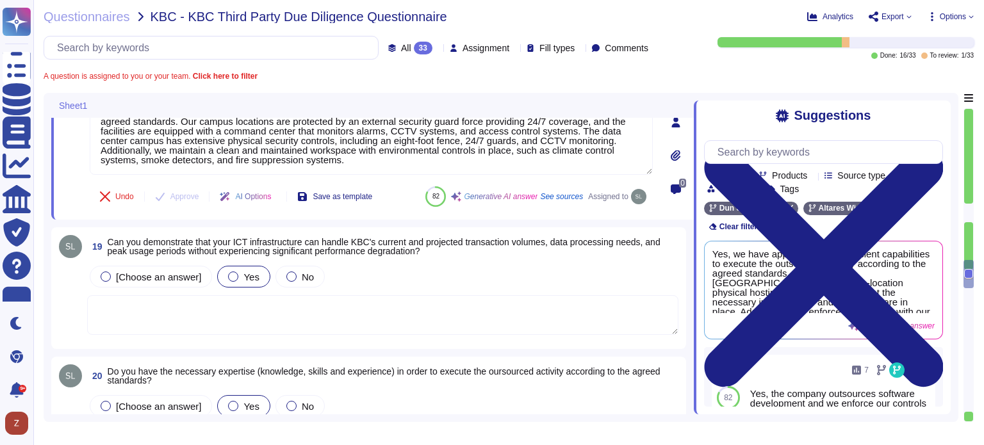
scroll to position [2242, 0]
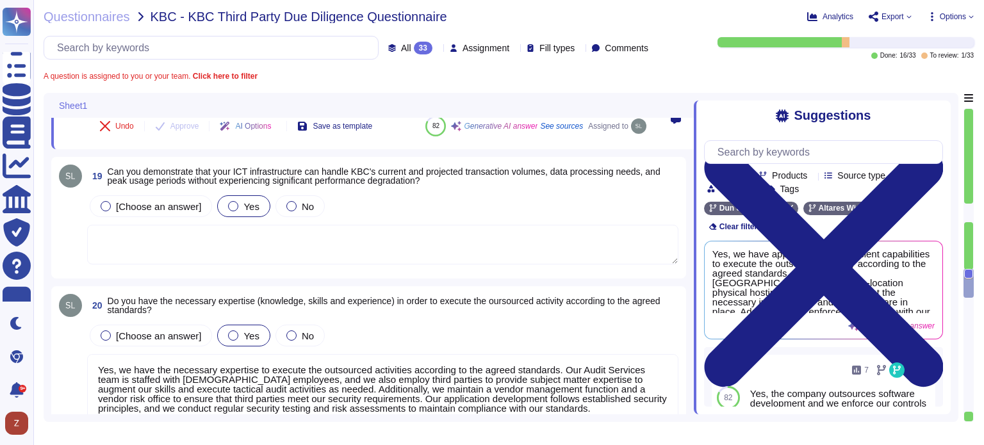
type textarea "Yes, we have implemented a variety of security measures to protect against unau…"
click at [223, 248] on textarea at bounding box center [382, 245] width 591 height 40
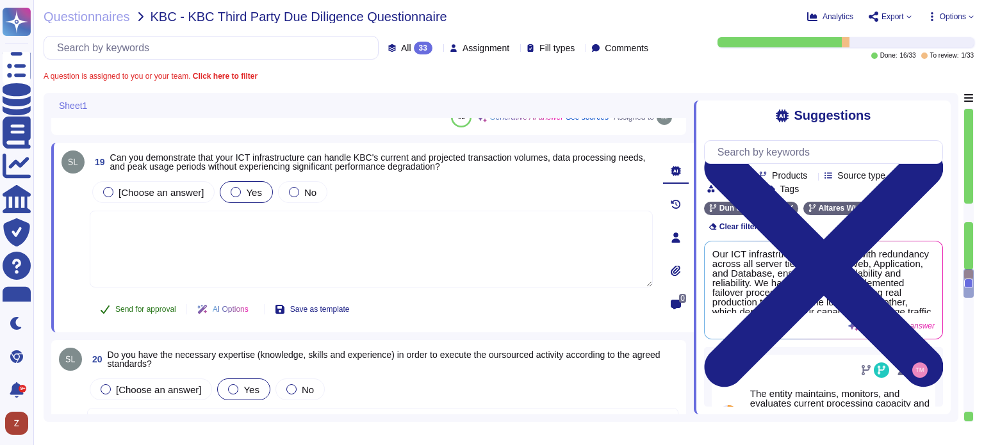
click at [158, 313] on span "Send for approval" at bounding box center [145, 310] width 61 height 8
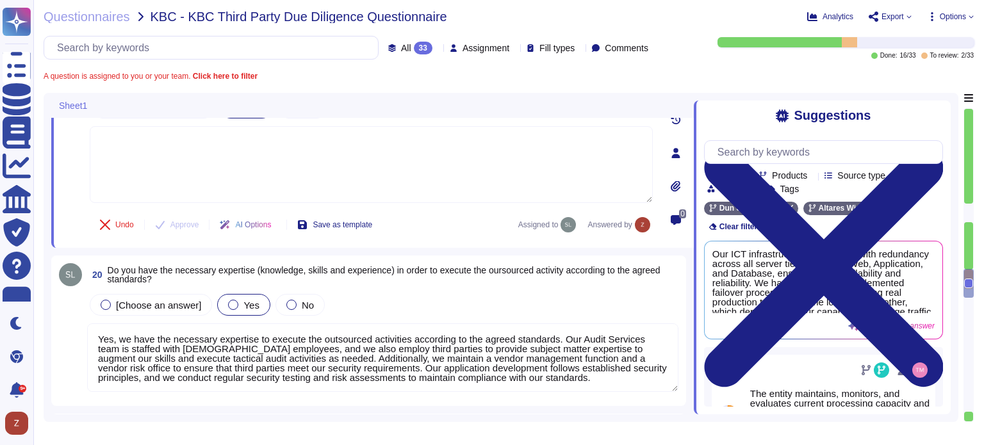
scroll to position [2349, 0]
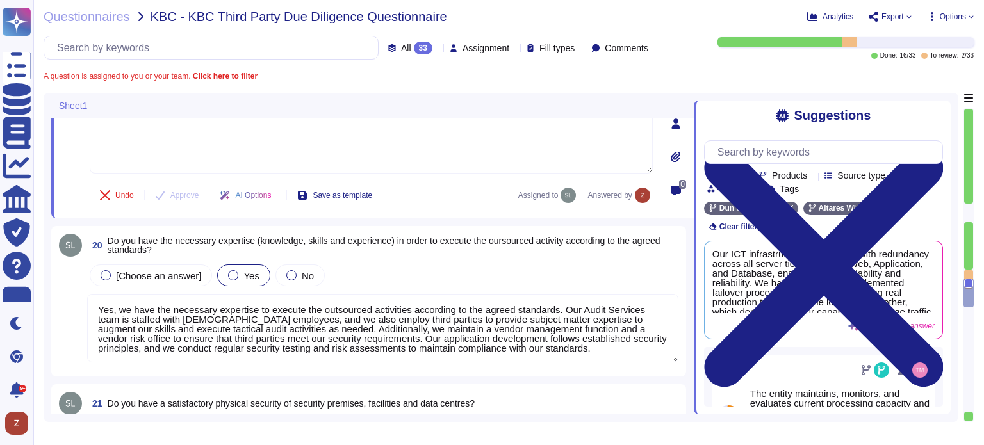
type textarea "Yes, we have implemented a variety of security measures to protect against unau…"
click at [266, 320] on textarea "Yes, we have the necessary expertise to execute the outsourced activities accor…" at bounding box center [382, 328] width 591 height 69
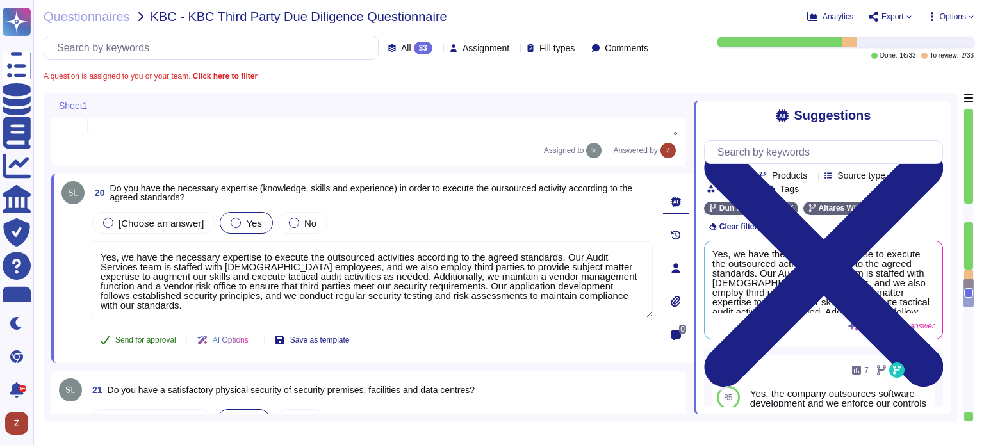
click at [148, 341] on span "Send for approval" at bounding box center [145, 340] width 61 height 8
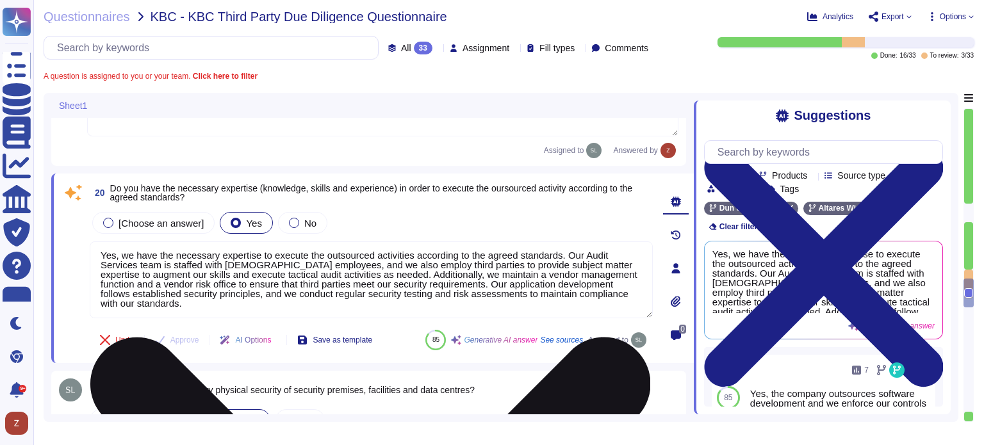
scroll to position [3, 0]
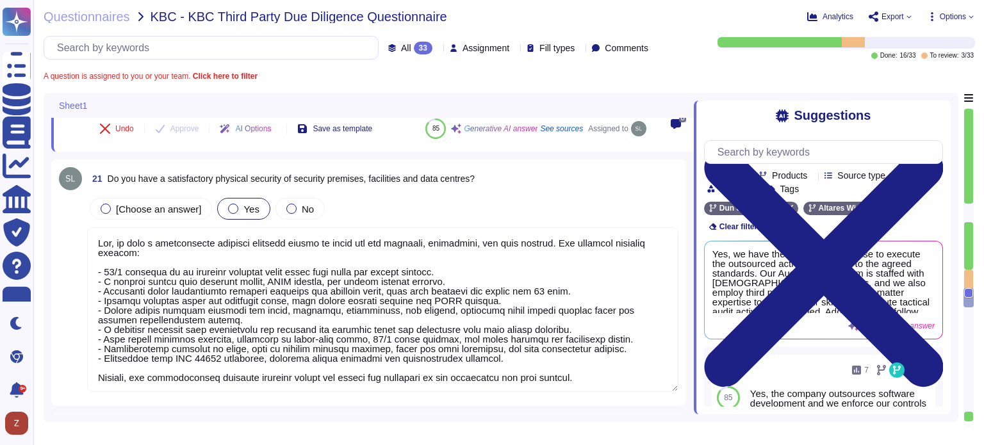
type textarea "Yes, D&B has deployed a comprehensive risk management process that includes est…"
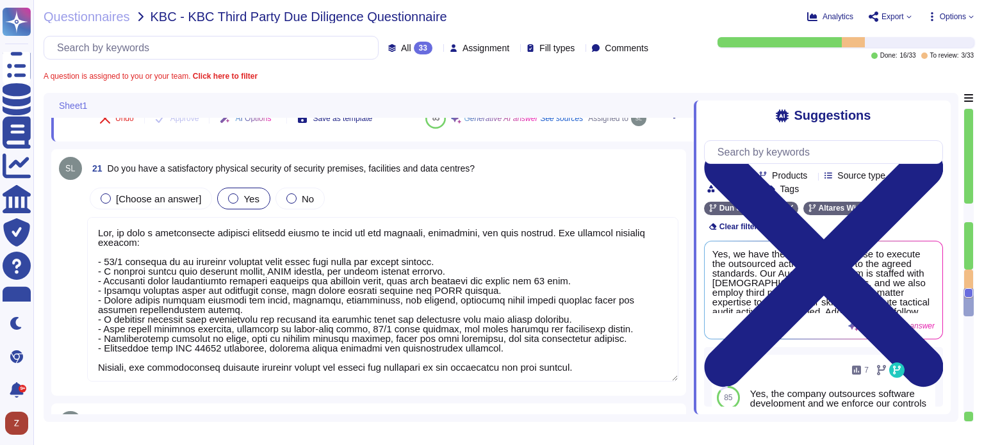
click at [220, 312] on textarea at bounding box center [382, 299] width 591 height 165
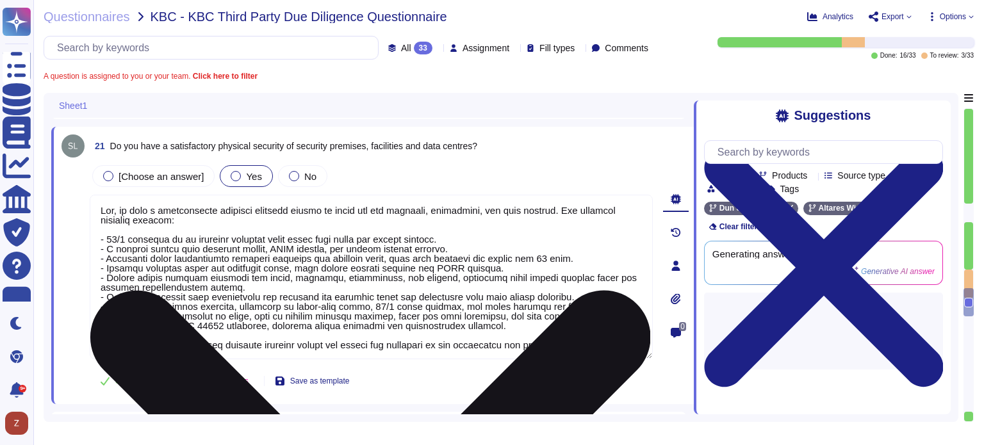
type textarea "Yes, D&B has deployed a comprehensive risk management process that includes est…"
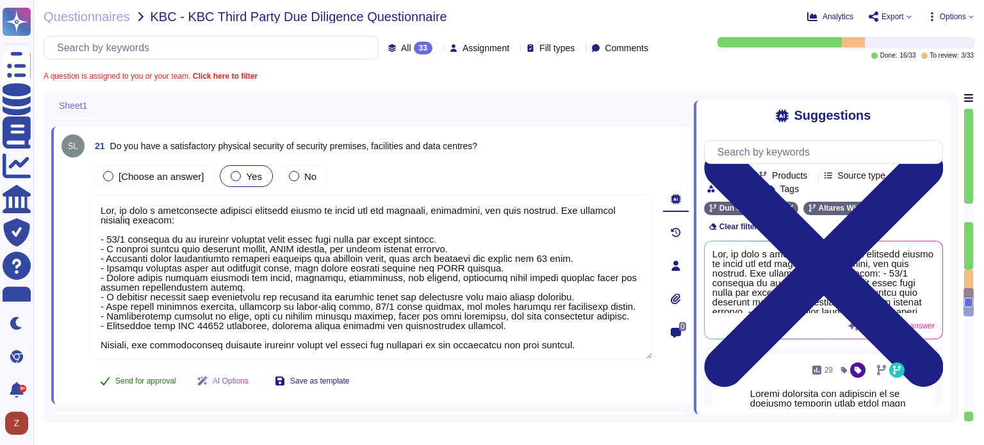
click at [164, 383] on span "Send for approval" at bounding box center [145, 381] width 61 height 8
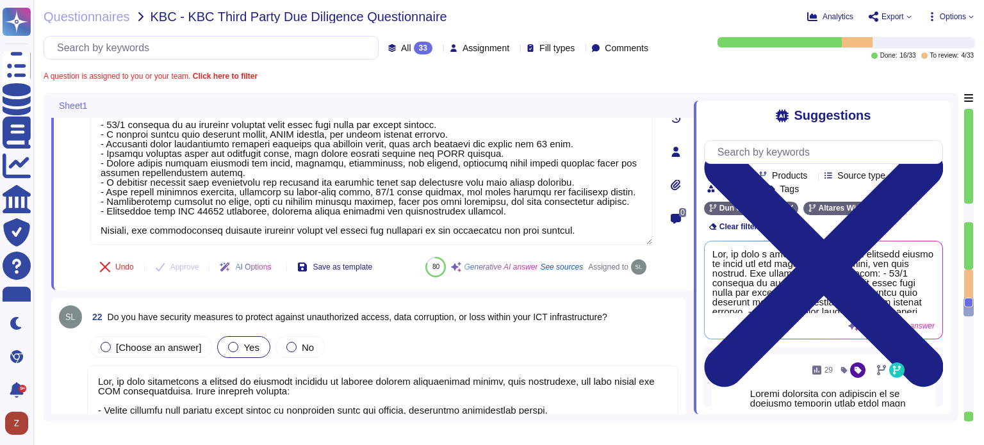
type textarea "Yes, D&B's Risk Management Program includes various methods to manage risks, wh…"
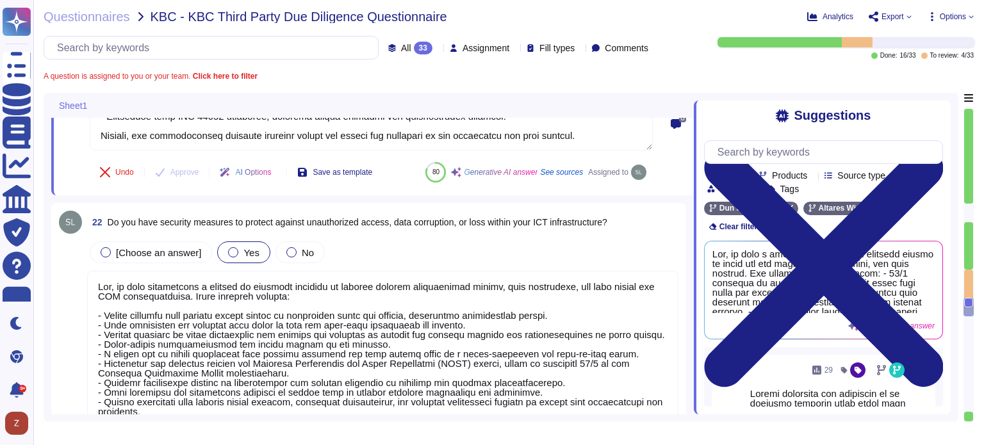
scroll to position [2776, 0]
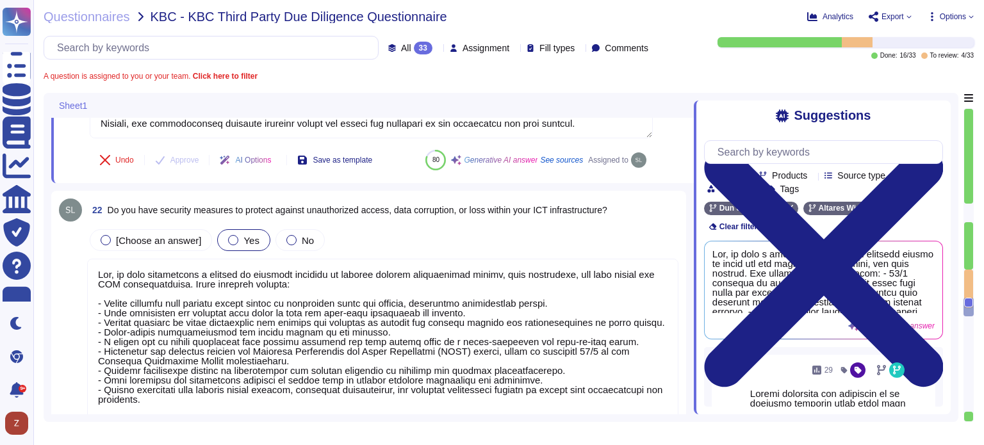
click at [195, 330] on textarea at bounding box center [382, 346] width 591 height 174
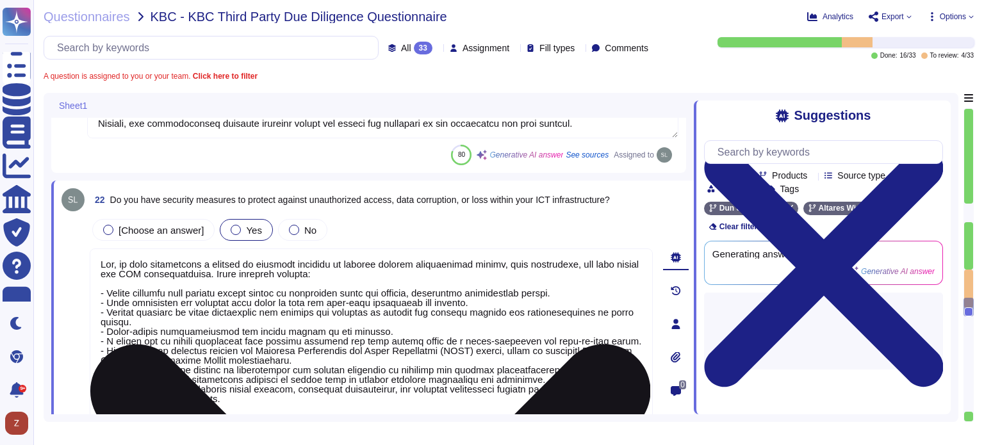
type textarea "Yes, D&B's Risk Management Program includes various methods to manage risks, wh…"
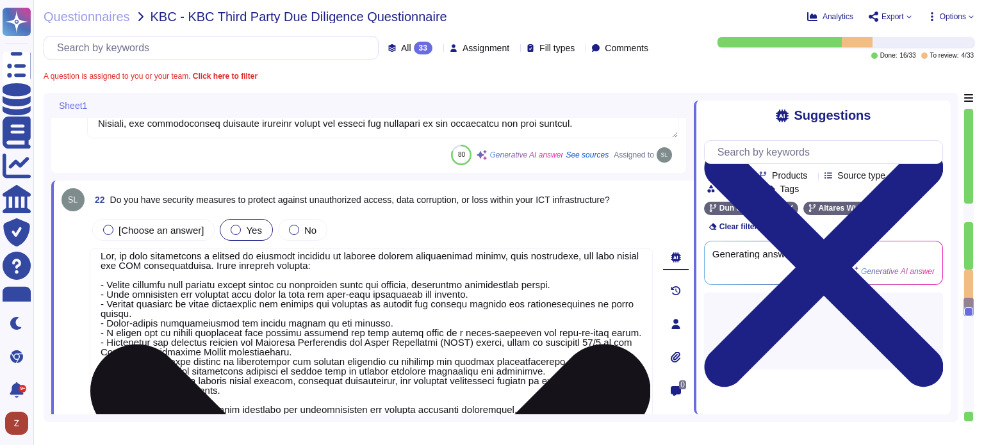
scroll to position [10, 0]
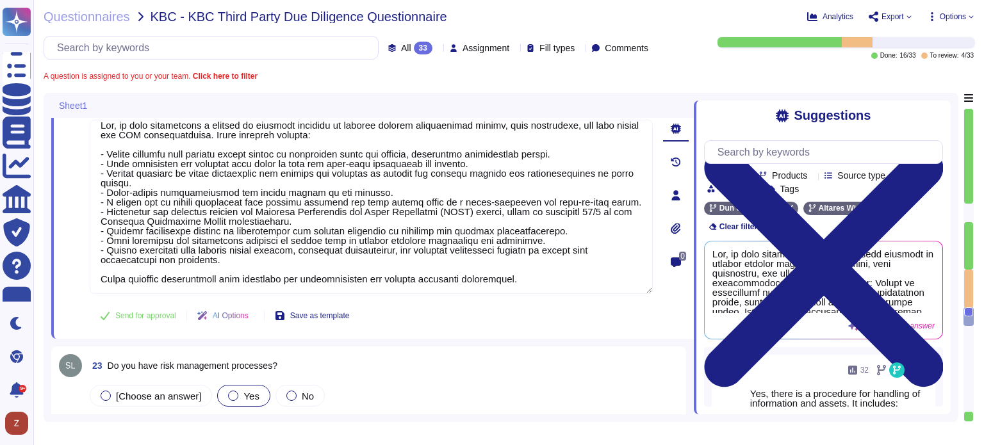
type textarea "Yes, the business continuity plan includes an Information Security (IS) backup …"
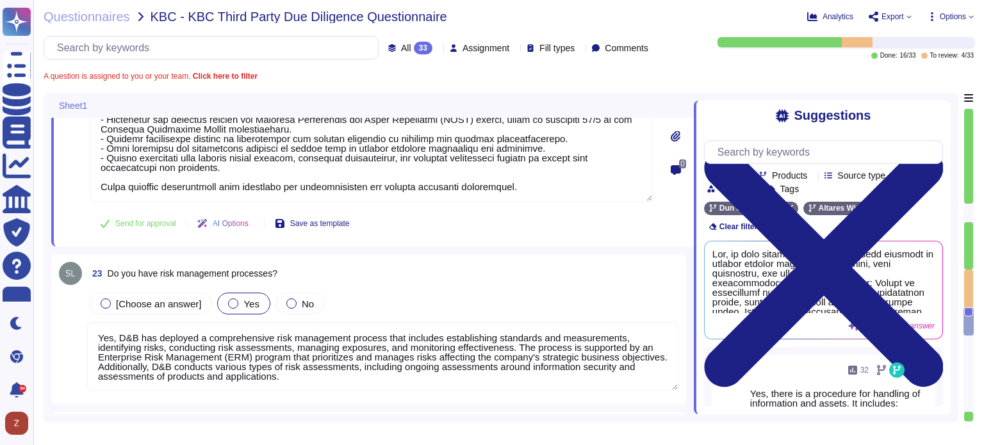
type textarea "Yes, the procedures for handling information and assets include the development…"
click at [141, 225] on span "Send for approval" at bounding box center [145, 224] width 61 height 8
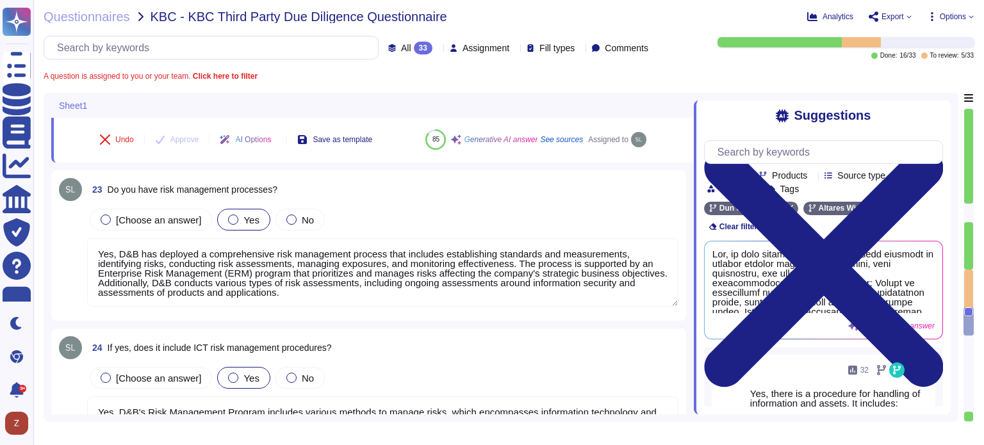
scroll to position [3096, 0]
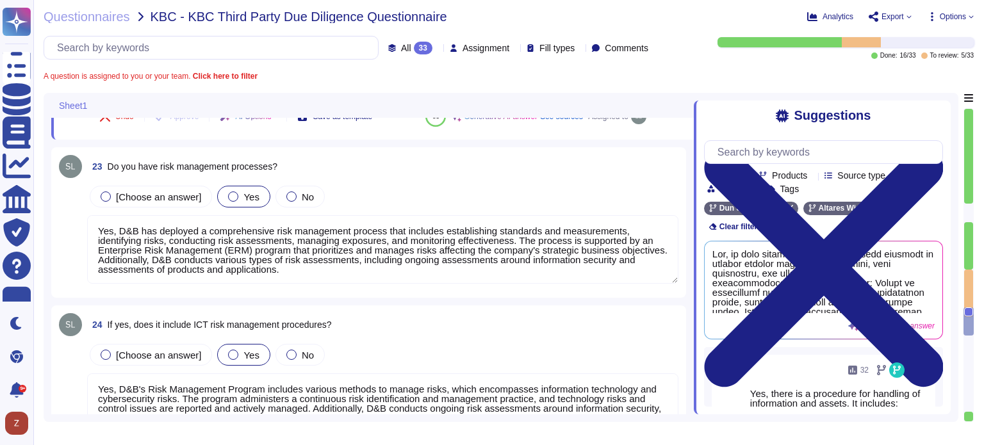
click at [171, 254] on textarea "Yes, D&B has deployed a comprehensive risk management process that includes est…" at bounding box center [382, 249] width 591 height 69
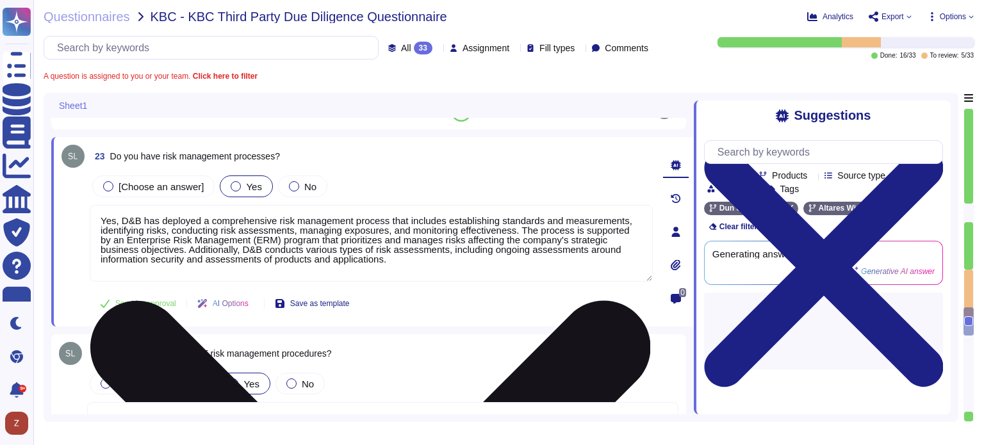
type textarea "Yes, the procedures for handling information and assets include the development…"
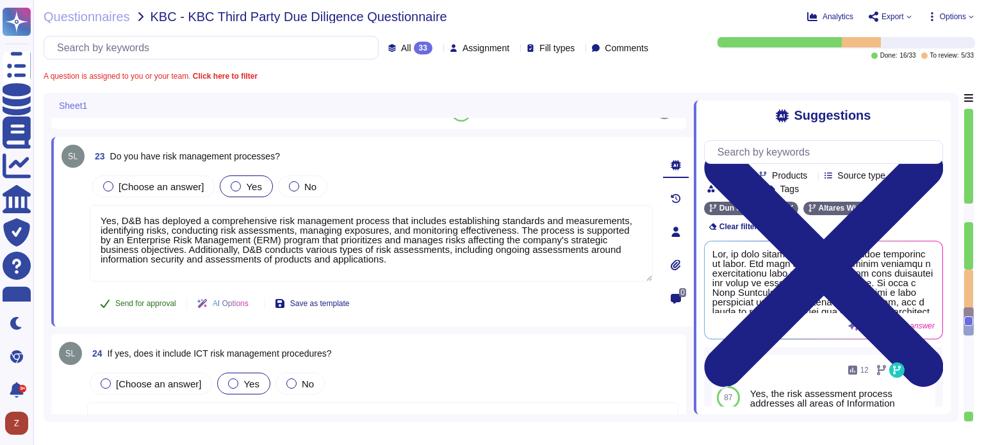
click at [154, 302] on span "Send for approval" at bounding box center [145, 304] width 61 height 8
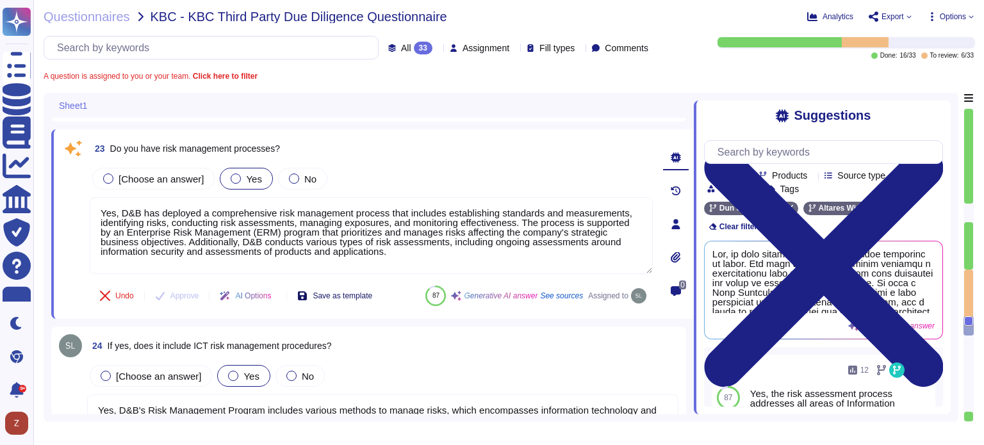
scroll to position [3309, 0]
type textarea "Lor, ip dolo s ametconsectet adipisci elitsedd eiusmod te incid utl etdolore MA…"
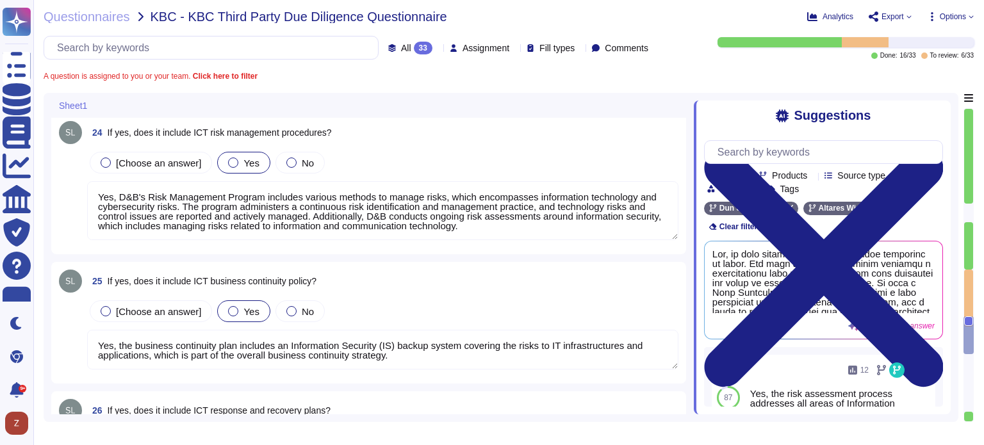
click at [227, 207] on textarea "Yes, D&B's Risk Management Program includes various methods to manage risks, wh…" at bounding box center [382, 210] width 591 height 59
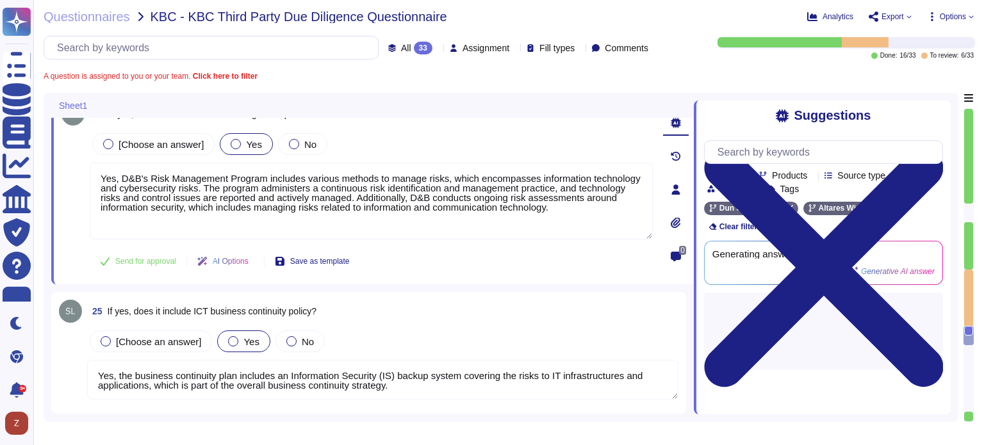
type textarea "Lor, ip dolo s ametconsectet adipisci elitsedd eiusmod te incid utl etdolore MA…"
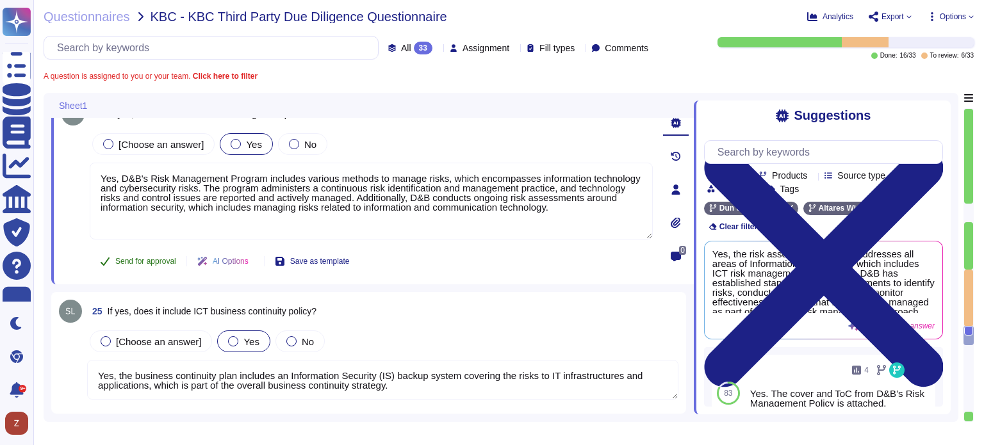
click at [140, 258] on span "Send for approval" at bounding box center [145, 262] width 61 height 8
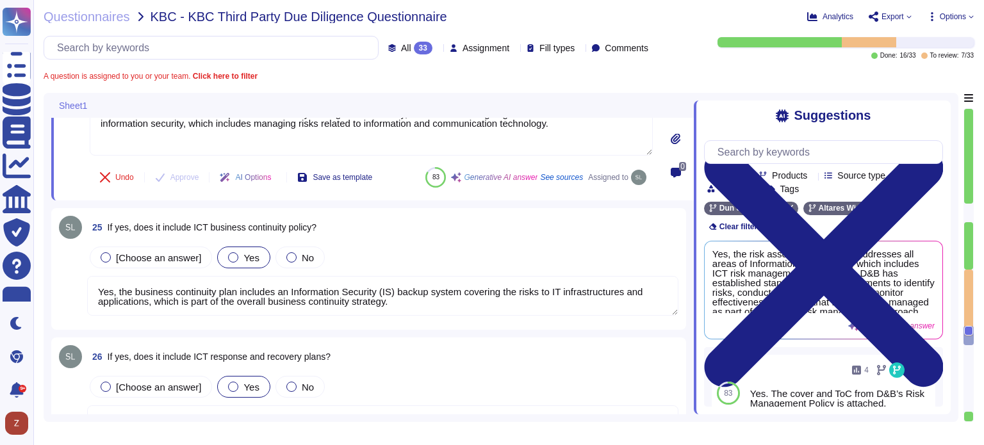
scroll to position [3416, 0]
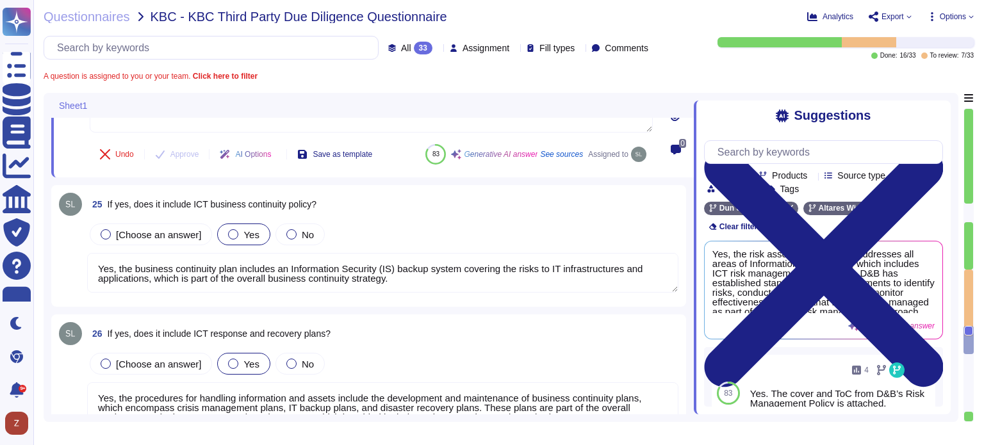
click at [277, 269] on textarea "Yes, the business continuity plan includes an Information Security (IS) backup …" at bounding box center [382, 273] width 591 height 40
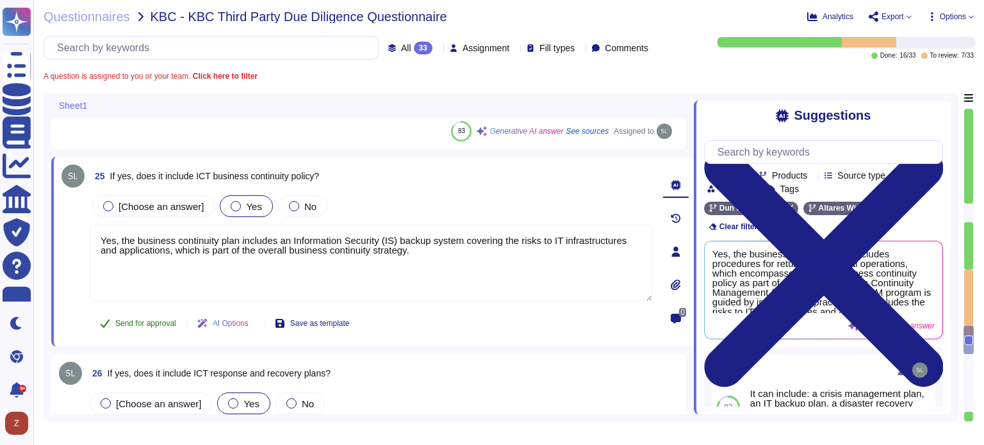
click at [142, 322] on span "Send for approval" at bounding box center [145, 324] width 61 height 8
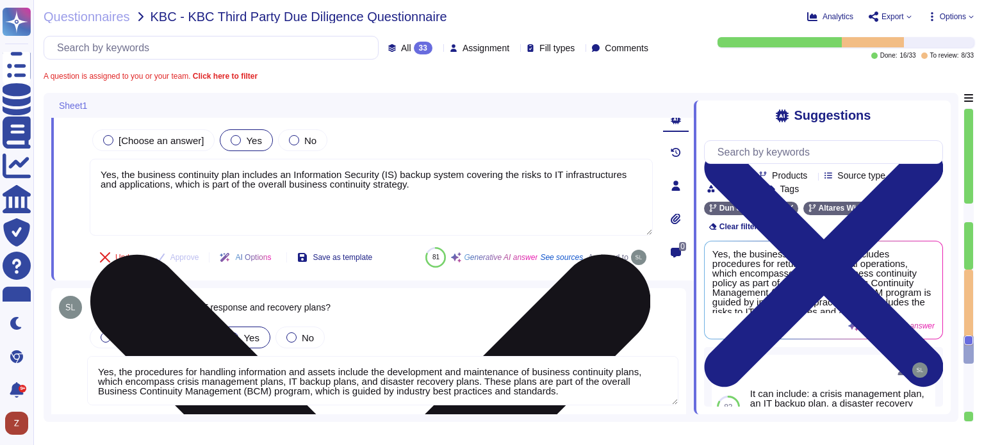
scroll to position [3523, 0]
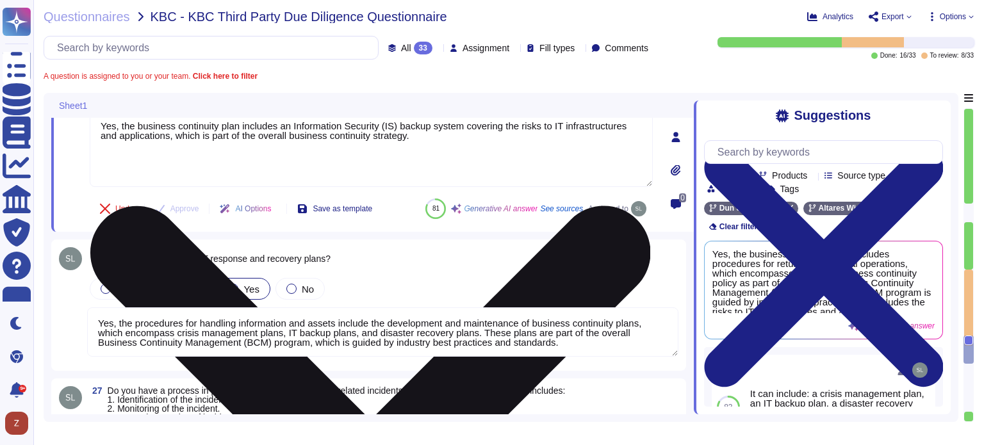
type textarea "Yes, we have a formal change management process that includes clearly identifie…"
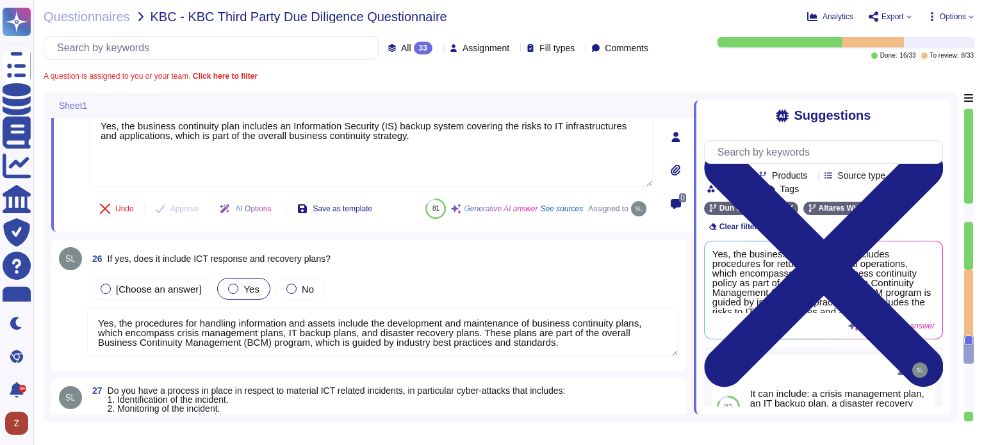
click at [160, 325] on textarea "Yes, the procedures for handling information and assets include the development…" at bounding box center [382, 331] width 591 height 49
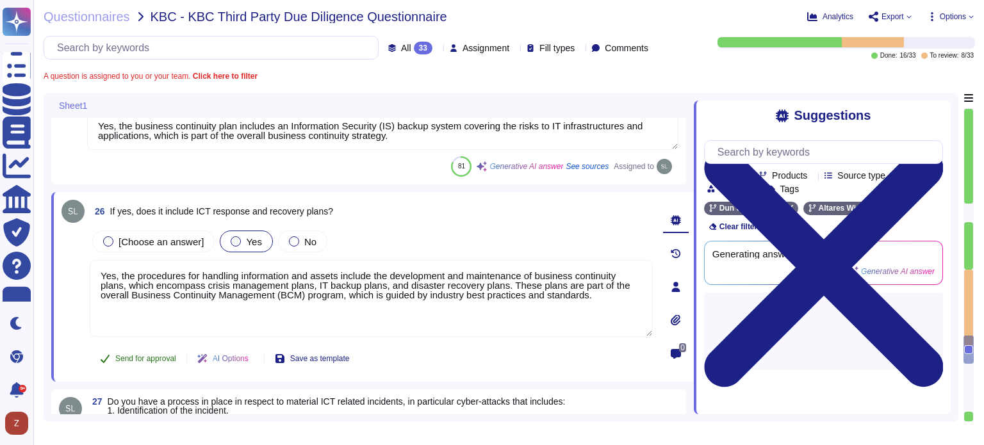
click at [149, 357] on span "Send for approval" at bounding box center [145, 359] width 61 height 8
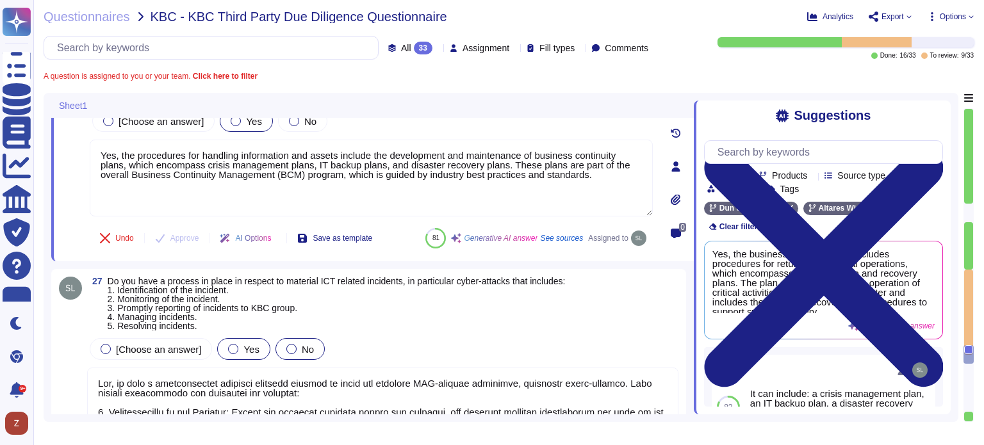
scroll to position [3737, 0]
type textarea "Yes, we perform testing of ICT systems, infrastructure, and controls. There are…"
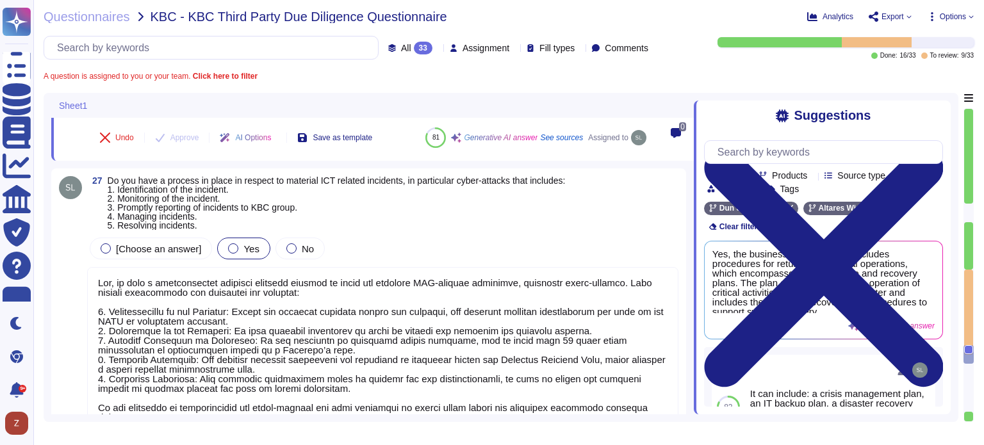
click at [201, 324] on textarea at bounding box center [382, 349] width 591 height 165
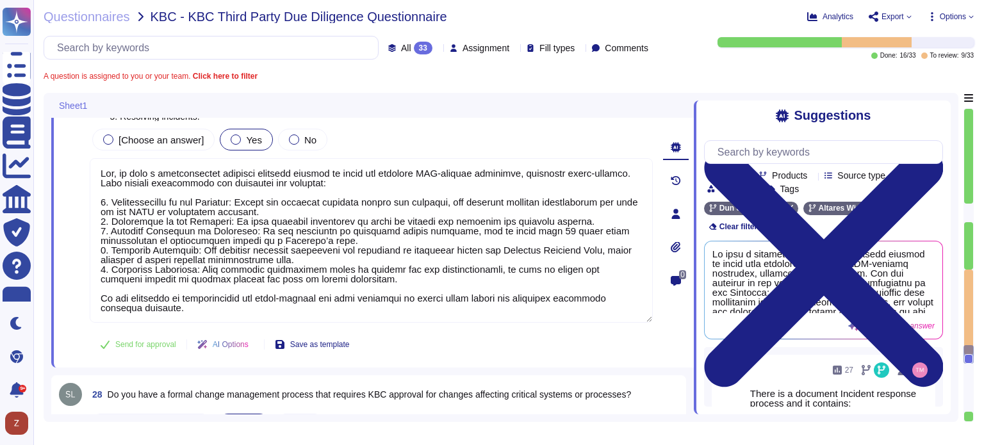
scroll to position [3844, 0]
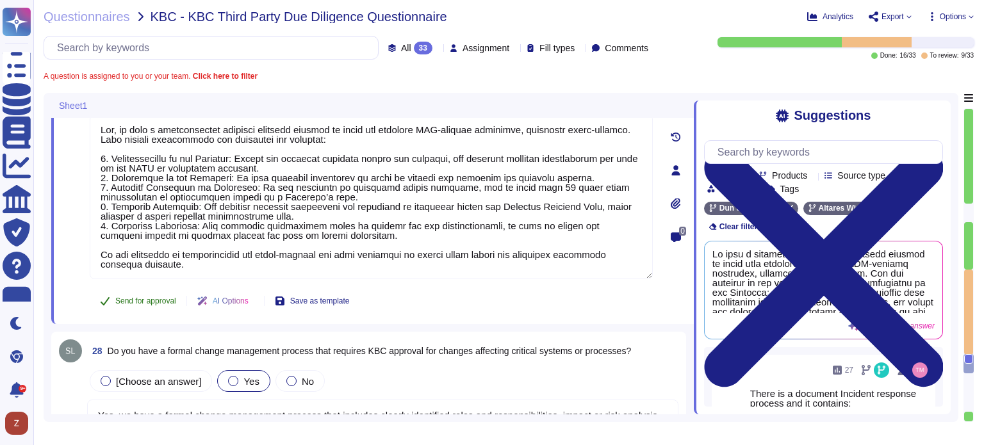
type textarea "ISO 27001 Though Altares Group is not ISO27001-certified, its information manag…"
click at [136, 301] on span "Send for approval" at bounding box center [145, 301] width 61 height 8
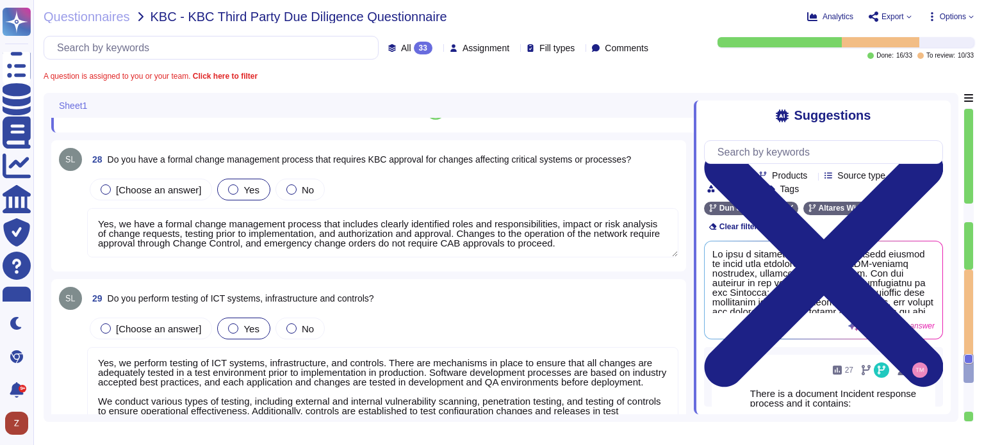
type textarea "Yes, our ICT risk management approach is designed to ensure the availability, a…"
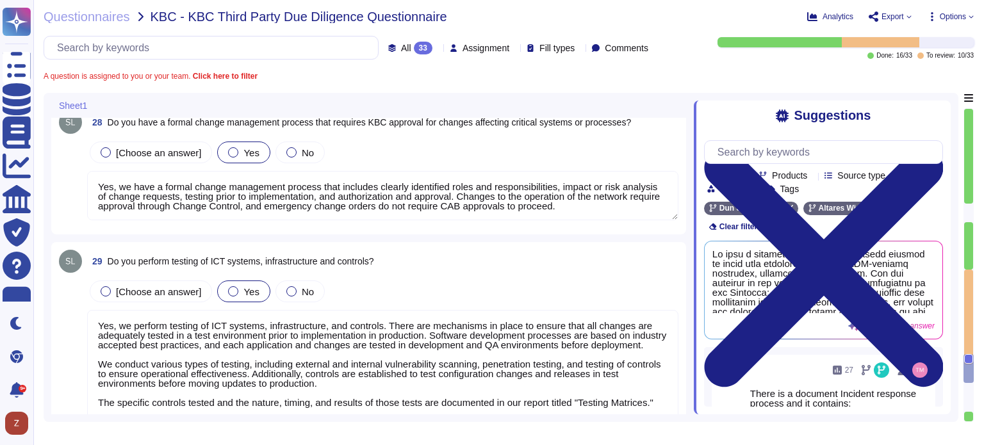
click at [170, 195] on textarea "Yes, we have a formal change management process that includes clearly identifie…" at bounding box center [382, 195] width 591 height 49
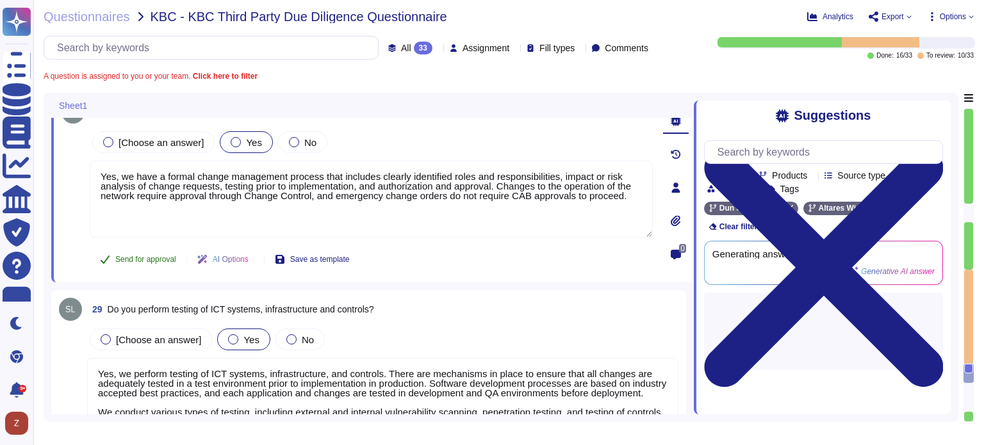
click at [159, 256] on span "Send for approval" at bounding box center [145, 260] width 61 height 8
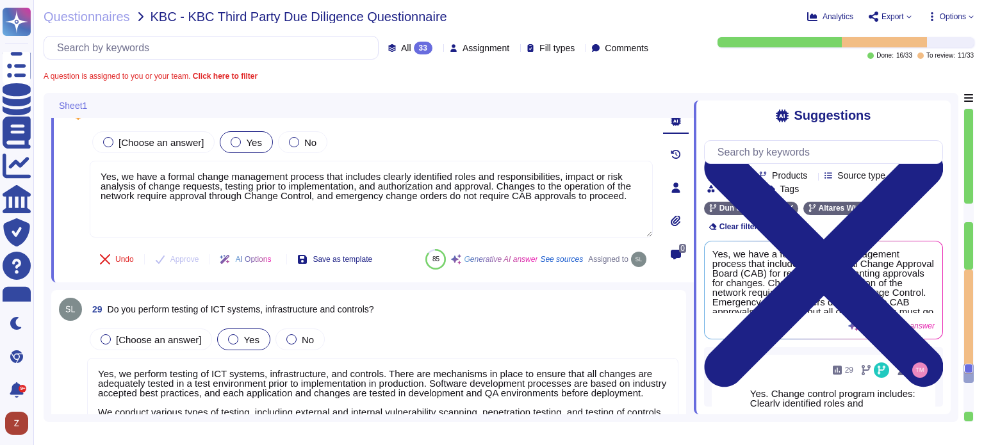
type textarea "Yes, our ICT risk management approach is designed to ensure the availability, a…"
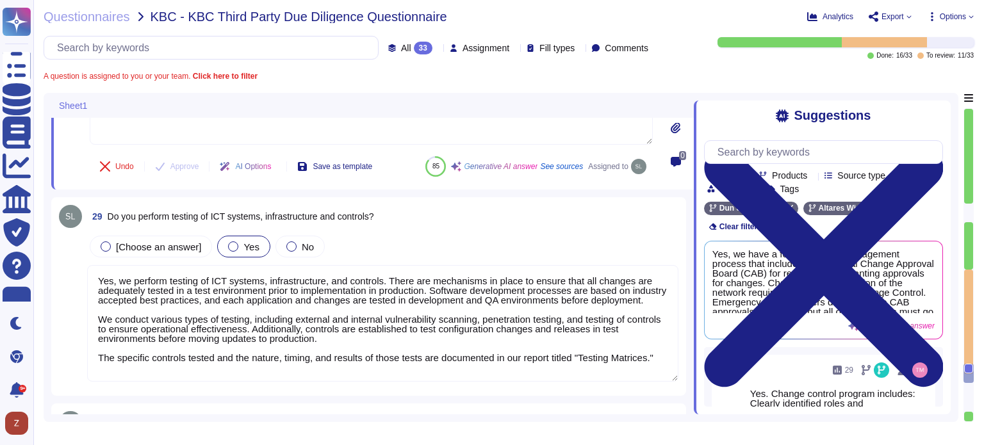
scroll to position [4270, 0]
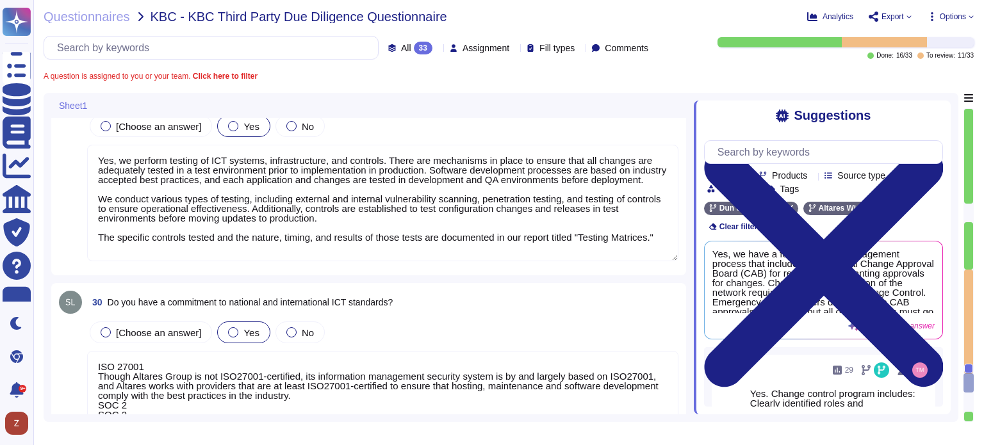
type textarea "Lor ipsumdolors amet con adipi el seddoei te inc utlabo etdolore ma ali enimadm…"
click at [182, 202] on textarea "Yes, we perform testing of ICT systems, infrastructure, and controls. There are…" at bounding box center [382, 203] width 591 height 117
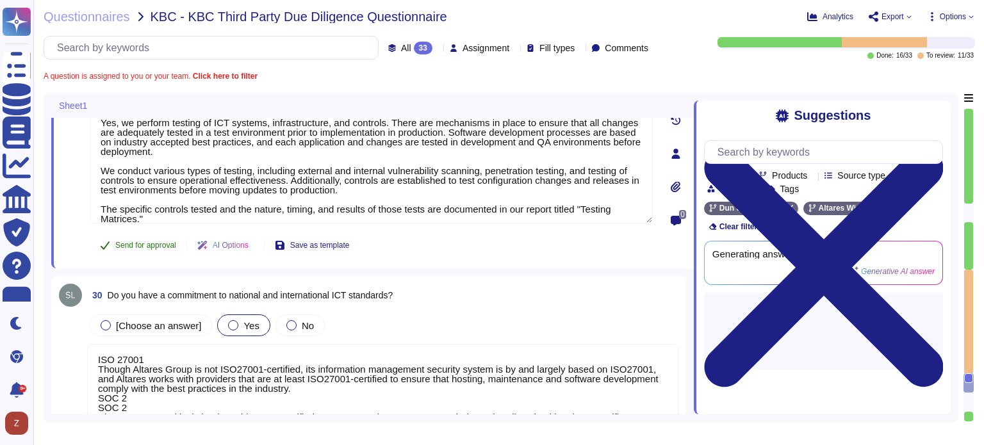
click at [138, 245] on span "Send for approval" at bounding box center [145, 246] width 61 height 8
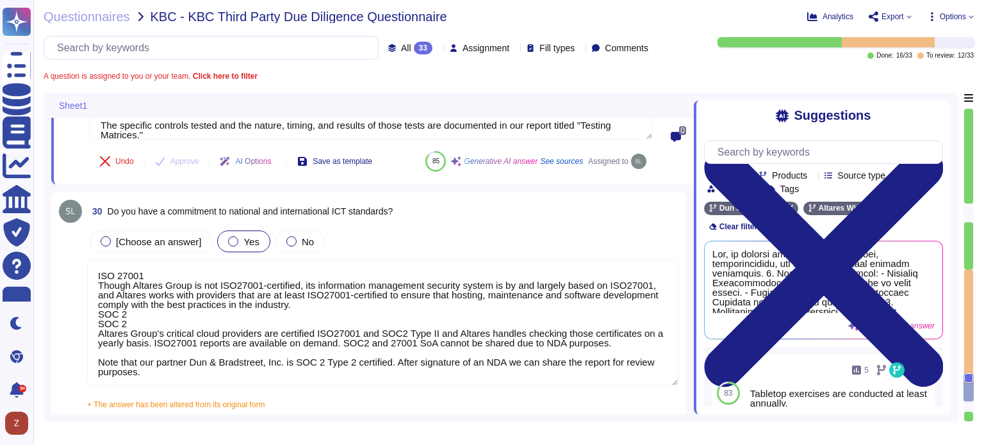
scroll to position [4377, 0]
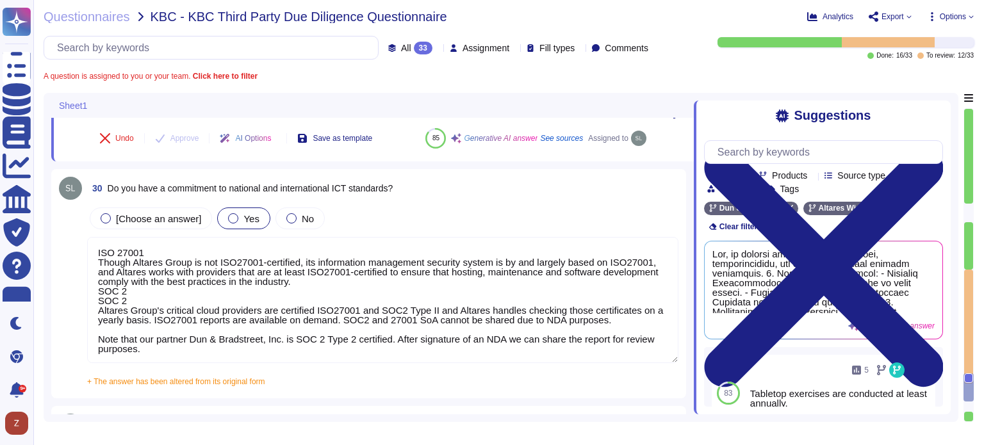
click at [218, 286] on textarea "ISO 27001 Though Altares Group is not ISO27001-certified, its information manag…" at bounding box center [382, 300] width 591 height 126
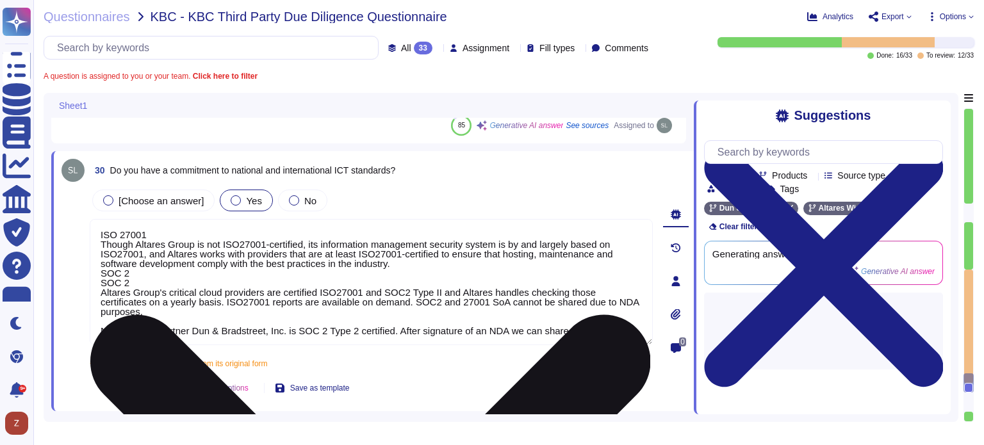
type textarea "Lor ipsumdolors amet con adipi el seddoei te inc utlabo etdolore ma ali enimadm…"
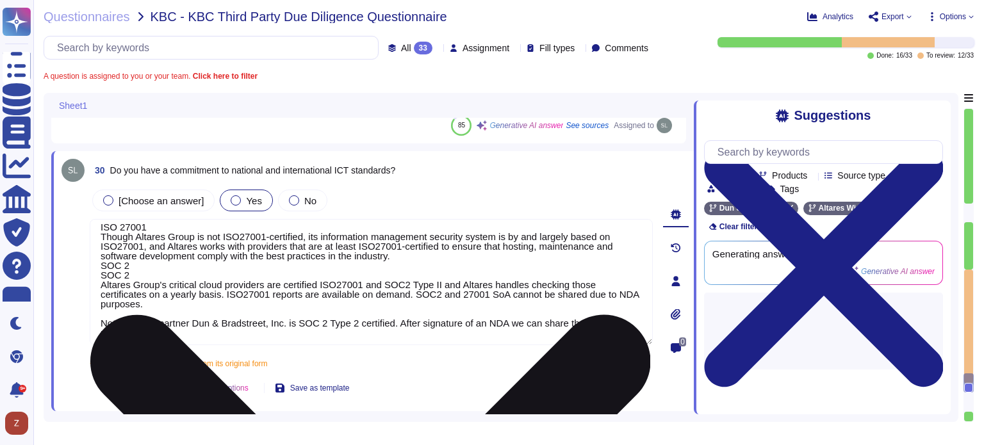
scroll to position [10, 0]
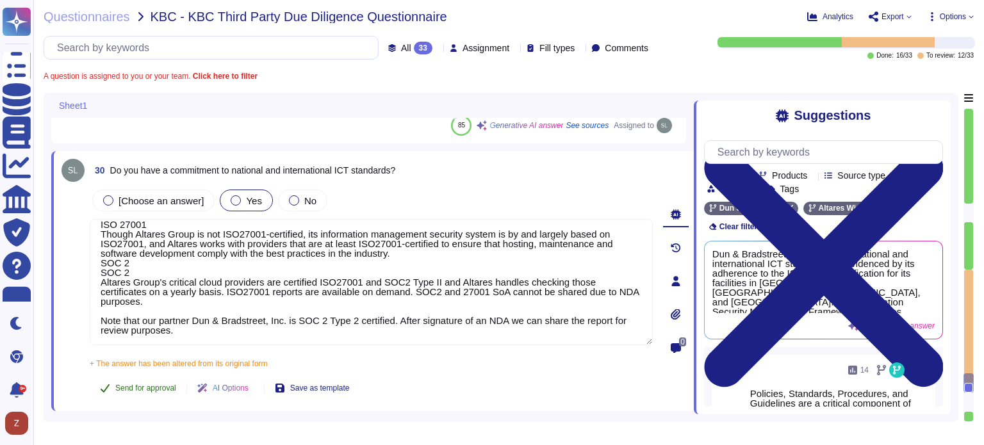
click at [156, 386] on span "Send for approval" at bounding box center [145, 388] width 61 height 8
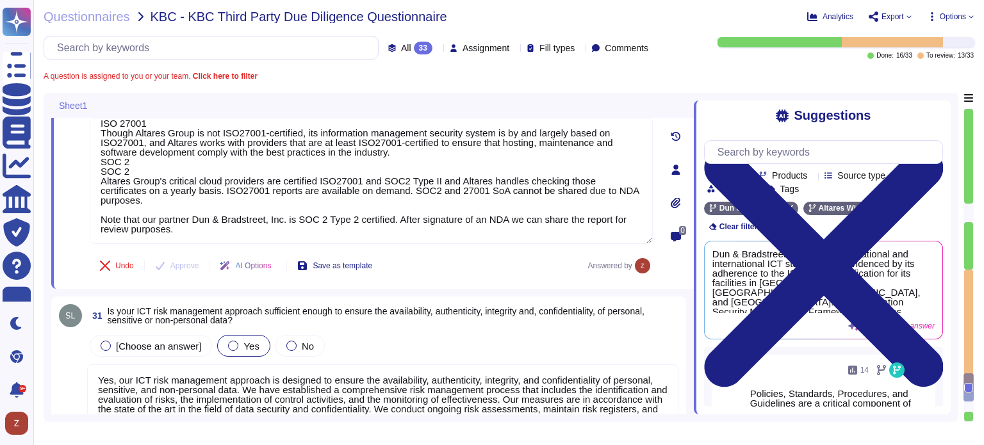
scroll to position [4591, 0]
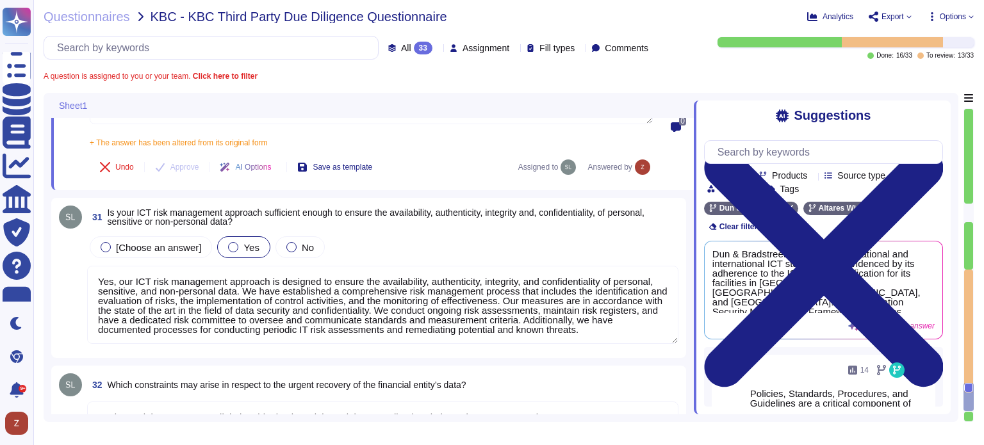
type textarea "Please note that the services KBC has contracted are for the majority solutions…"
click at [202, 304] on textarea "Yes, our ICT risk management approach is designed to ensure the availability, a…" at bounding box center [382, 305] width 591 height 78
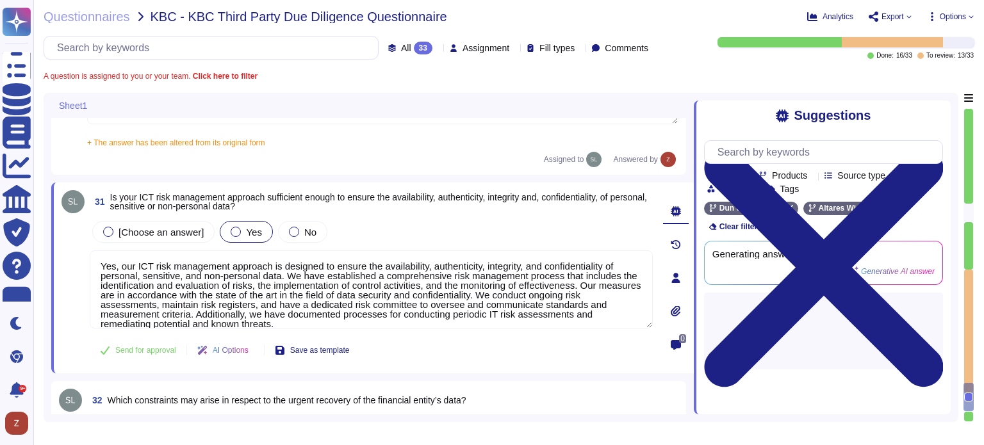
type textarea "Please note that the services KBC has contracted are for the majority solutions…"
click at [157, 350] on span "Send for approval" at bounding box center [145, 351] width 61 height 8
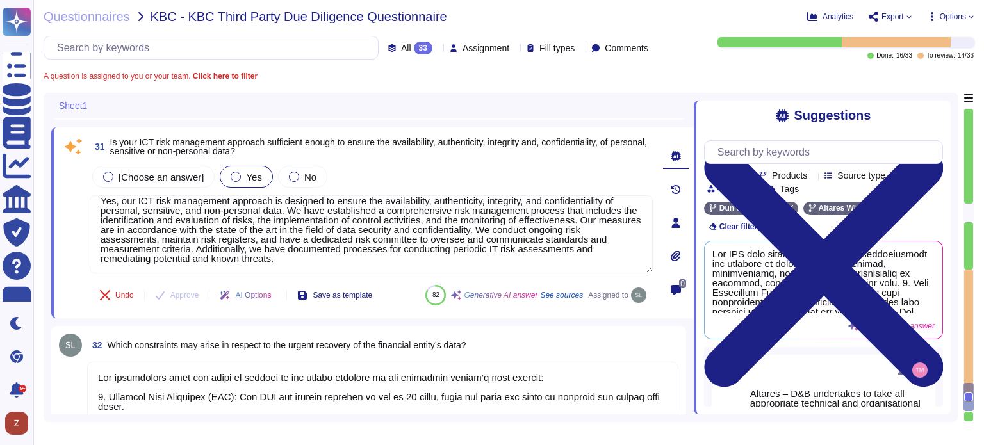
scroll to position [4698, 0]
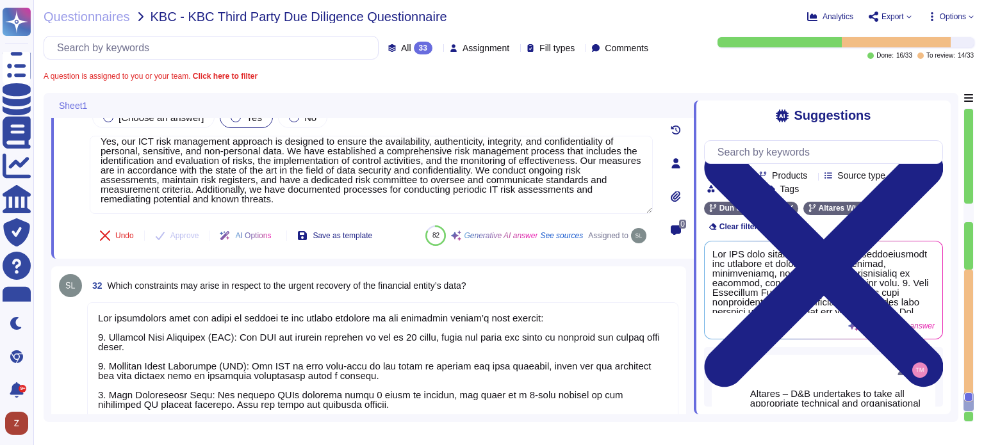
click at [239, 324] on textarea at bounding box center [382, 398] width 591 height 193
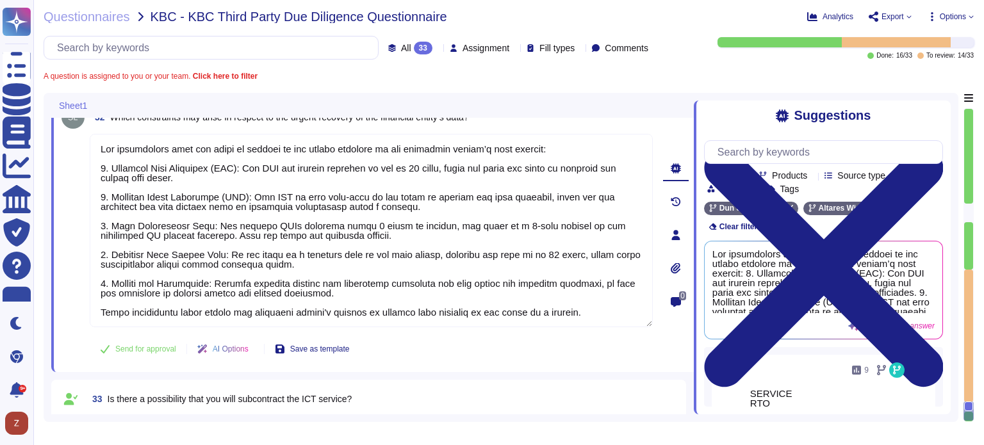
scroll to position [0, 0]
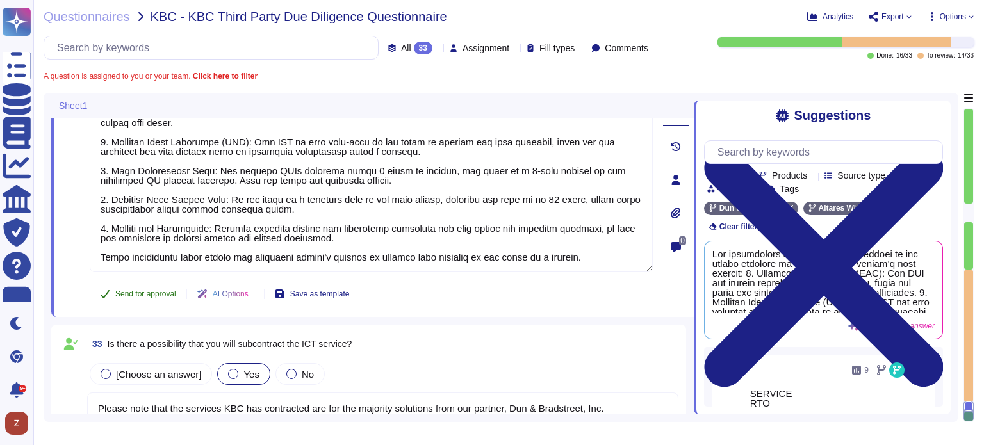
click at [150, 295] on span "Send for approval" at bounding box center [145, 294] width 61 height 8
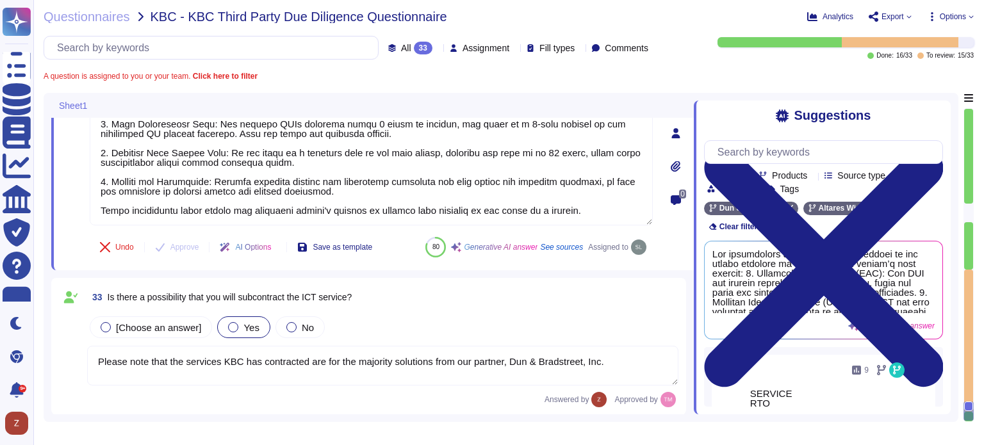
click at [256, 368] on textarea "Please note that the services KBC has contracted are for the majority solutions…" at bounding box center [382, 366] width 591 height 40
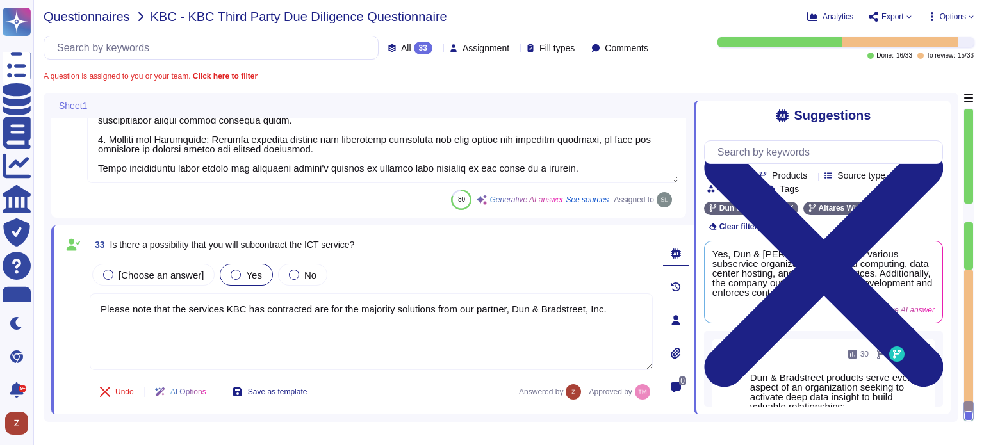
click at [105, 17] on span "Questionnaires" at bounding box center [87, 16] width 86 height 13
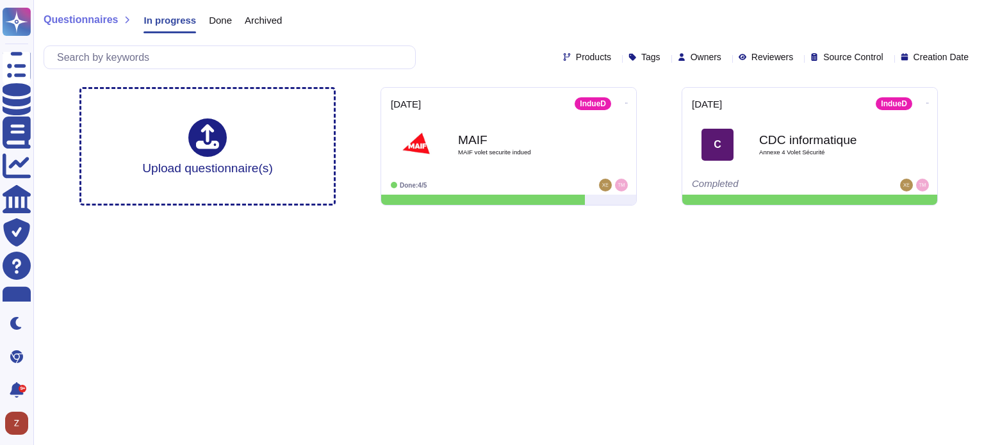
click at [259, 23] on span "Archived" at bounding box center [263, 20] width 37 height 10
